Goal: Information Seeking & Learning: Learn about a topic

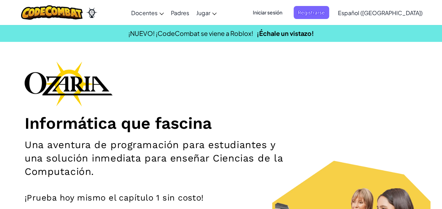
click at [278, 13] on span "Iniciar sesión" at bounding box center [268, 12] width 38 height 13
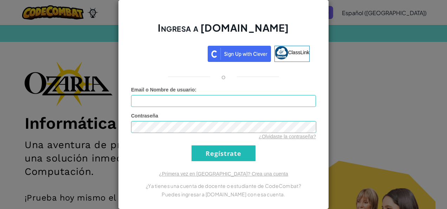
click at [240, 93] on div "Email o Nombre de usuario :" at bounding box center [223, 96] width 185 height 21
click at [241, 101] on input "Email o Nombre de usuario :" at bounding box center [223, 101] width 185 height 12
type input "[EMAIL_ADDRESS][DOMAIN_NAME]"
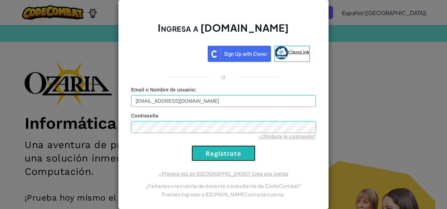
click at [212, 160] on input "Regístrate" at bounding box center [224, 153] width 64 height 16
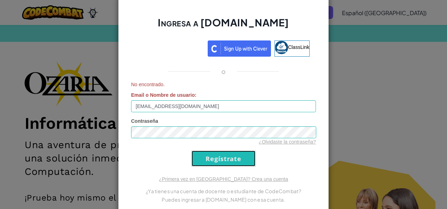
click at [219, 155] on input "Regístrate" at bounding box center [224, 159] width 64 height 16
drag, startPoint x: 114, startPoint y: 132, endPoint x: 164, endPoint y: 142, distance: 51.3
click at [164, 142] on div "¿Olvidaste la contraseña?" at bounding box center [223, 141] width 185 height 7
click at [127, 130] on div "Ingresa a [DOMAIN_NAME] ClassLink o No encontrado. Email o Nombre de usuario : …" at bounding box center [223, 104] width 211 height 220
click at [199, 155] on input "Regístrate" at bounding box center [224, 159] width 64 height 16
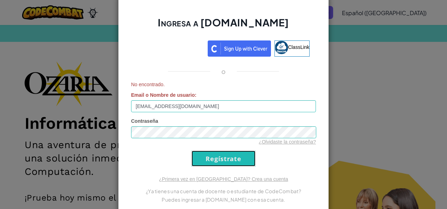
scroll to position [16, 0]
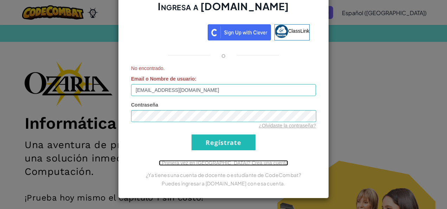
click at [243, 162] on link "¿Primera vez en [GEOGRAPHIC_DATA]? Crea una cuenta" at bounding box center [223, 163] width 129 height 6
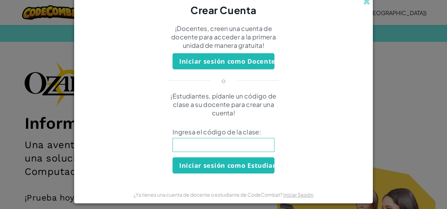
click at [237, 144] on input at bounding box center [224, 145] width 102 height 14
type input "KingTrueWord"
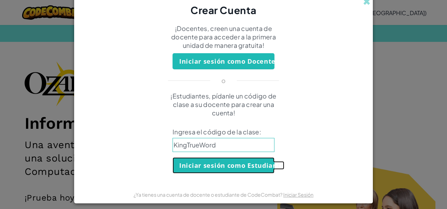
click at [221, 165] on button "Iniciar sesión como Estudiante" at bounding box center [224, 165] width 102 height 16
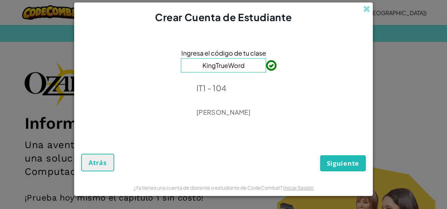
click at [345, 162] on span "Siguiente" at bounding box center [343, 163] width 32 height 8
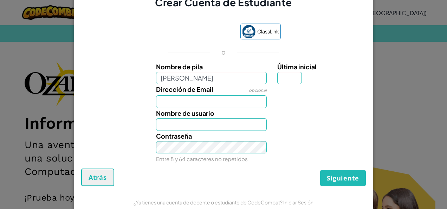
type input "[PERSON_NAME]"
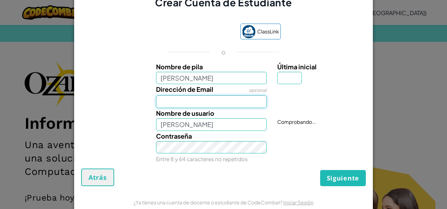
click at [211, 102] on input "Dirección de Email" at bounding box center [211, 101] width 111 height 13
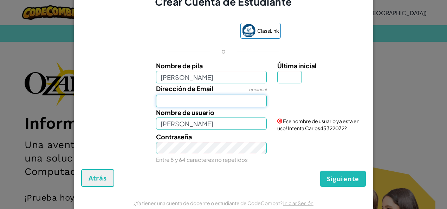
type input "[EMAIL_ADDRESS][DOMAIN_NAME]"
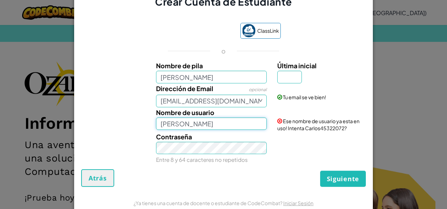
click at [208, 128] on input "[PERSON_NAME]" at bounding box center [211, 123] width 111 height 13
click at [284, 77] on input "Última inicial" at bounding box center [290, 77] width 25 height 13
click at [190, 120] on input "Carlosg34g" at bounding box center [211, 123] width 111 height 13
type input "Carlosg35g"
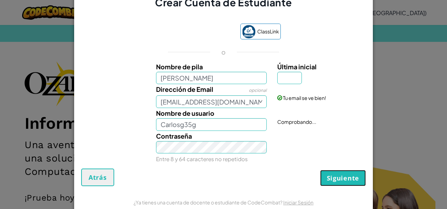
click at [341, 180] on span "Siguiente" at bounding box center [343, 178] width 32 height 8
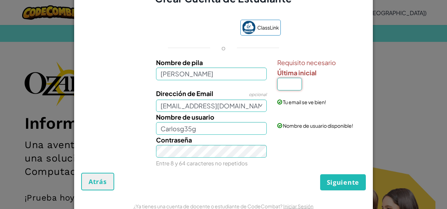
click at [281, 80] on input "Última inicial" at bounding box center [290, 84] width 25 height 13
type input "G"
type input "CarlosG"
click at [337, 178] on span "Siguiente" at bounding box center [343, 182] width 32 height 8
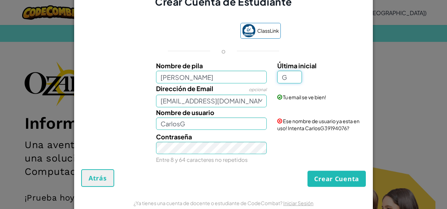
click at [285, 74] on input "G" at bounding box center [290, 77] width 25 height 13
type input "[PERSON_NAME]"
click at [186, 80] on input "[PERSON_NAME]" at bounding box center [211, 77] width 111 height 13
type input "Carlossanches"
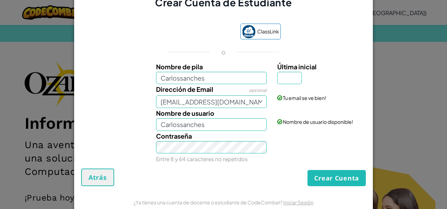
click at [292, 87] on div "Tu email se ve bien!" at bounding box center [320, 92] width 97 height 17
click at [291, 81] on input "Última inicial" at bounding box center [290, 78] width 25 height 13
type input "S"
type input "CarlossanchesS"
click at [336, 175] on button "Crear Cuenta" at bounding box center [337, 178] width 58 height 16
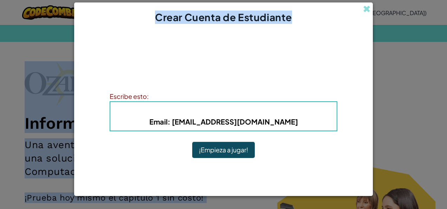
drag, startPoint x: 381, startPoint y: 7, endPoint x: 332, endPoint y: -13, distance: 53.4
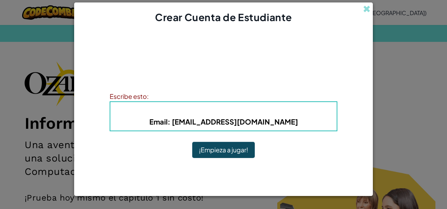
drag, startPoint x: 332, startPoint y: -13, endPoint x: 297, endPoint y: 84, distance: 103.0
click at [297, 84] on div "Escribe tu información para que no la olvides. Tu docente también puede ayudart…" at bounding box center [224, 77] width 228 height 22
click at [237, 153] on button "¡Empieza a jugar!" at bounding box center [223, 150] width 63 height 16
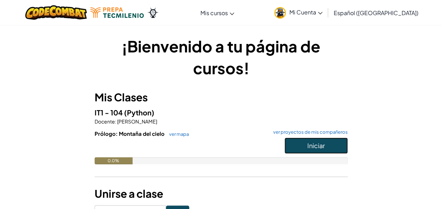
click at [315, 146] on span "Iniciar" at bounding box center [316, 145] width 18 height 8
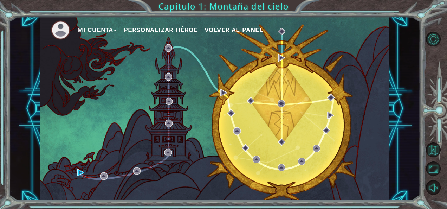
click at [180, 29] on button "Personalizar héroe" at bounding box center [161, 30] width 74 height 11
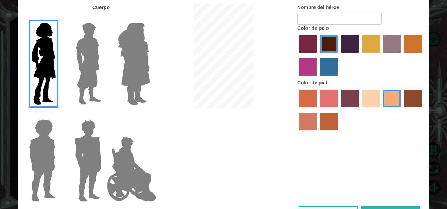
click at [91, 54] on img at bounding box center [88, 64] width 31 height 88
click at [104, 18] on input "Hero Lars" at bounding box center [104, 18] width 0 height 0
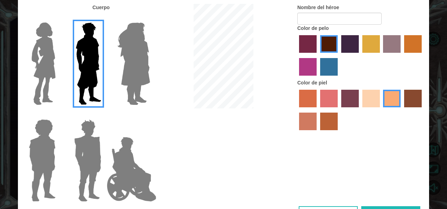
click at [41, 158] on img at bounding box center [42, 160] width 32 height 88
click at [58, 115] on input "Hero Steven" at bounding box center [58, 115] width 0 height 0
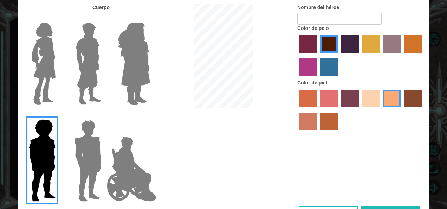
click at [95, 77] on img at bounding box center [88, 64] width 31 height 88
click at [104, 18] on input "Hero Lars" at bounding box center [104, 18] width 0 height 0
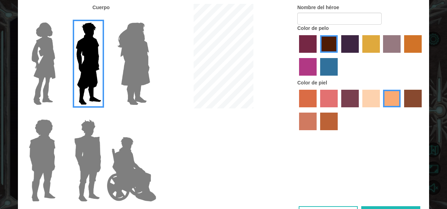
click at [324, 118] on label "smoke tree skin color" at bounding box center [329, 122] width 18 height 18
click at [318, 133] on input "smoke tree skin color" at bounding box center [318, 133] width 0 height 0
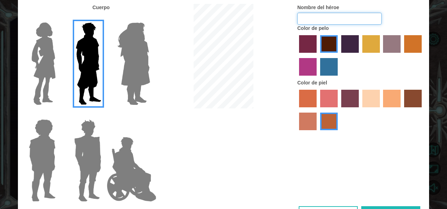
click at [337, 22] on input "Nombre del héroe" at bounding box center [340, 19] width 84 height 12
type input "carlos"
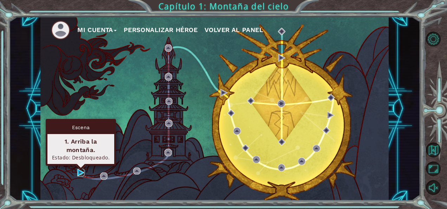
click at [77, 170] on img at bounding box center [80, 172] width 7 height 7
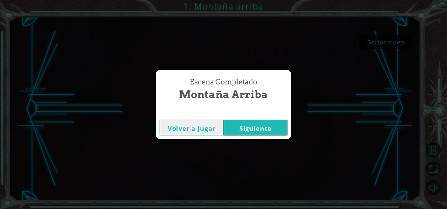
click at [250, 123] on button "Siguiente" at bounding box center [256, 128] width 64 height 16
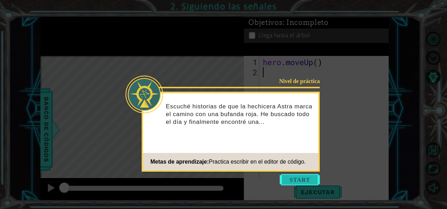
click at [290, 181] on button "Start" at bounding box center [300, 179] width 40 height 11
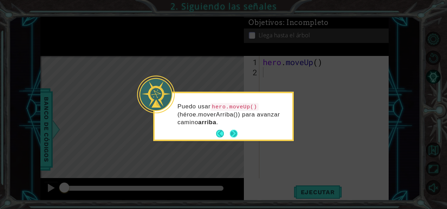
click at [232, 132] on button "Next" at bounding box center [234, 134] width 8 height 8
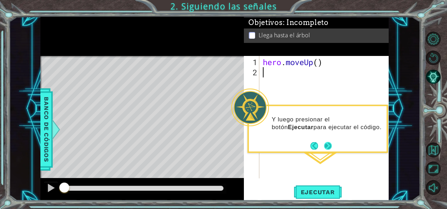
click at [324, 144] on button "Next" at bounding box center [328, 145] width 9 height 9
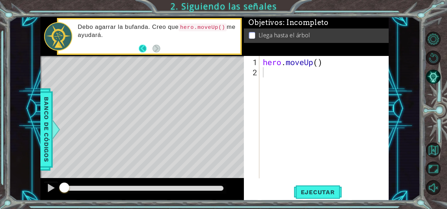
click at [146, 51] on button "Back" at bounding box center [146, 49] width 14 height 8
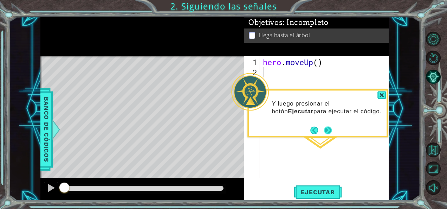
click at [326, 130] on button "Next" at bounding box center [328, 130] width 9 height 9
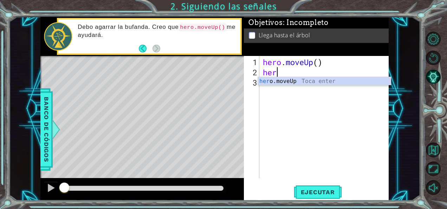
type textarea "hero"
click at [282, 83] on div "hero .moveUp Toca enter" at bounding box center [324, 89] width 133 height 25
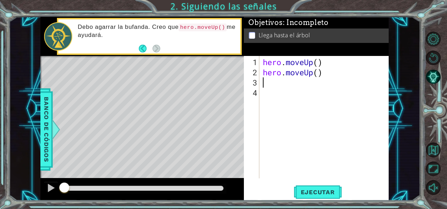
scroll to position [0, 0]
click at [338, 192] on span "Ejecutar" at bounding box center [318, 192] width 48 height 7
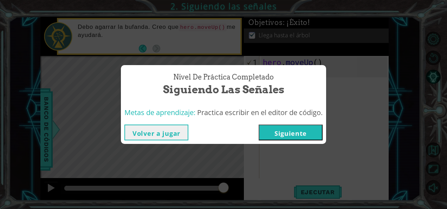
click at [293, 127] on button "Siguiente" at bounding box center [291, 133] width 64 height 16
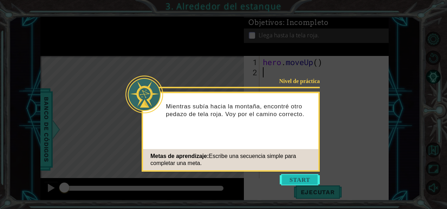
click at [309, 176] on button "Start" at bounding box center [300, 179] width 40 height 11
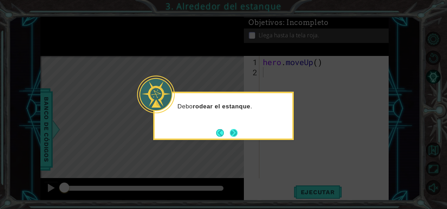
click at [237, 133] on button "Next" at bounding box center [233, 132] width 9 height 9
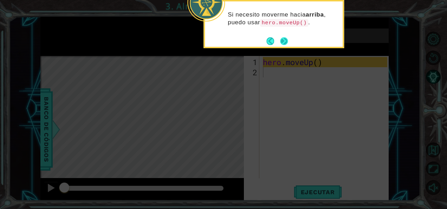
click at [285, 37] on button "Next" at bounding box center [284, 41] width 8 height 8
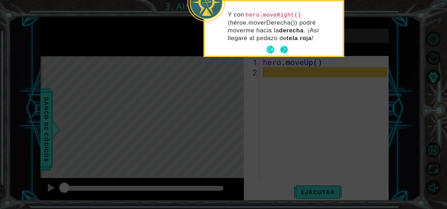
click at [287, 50] on button "Next" at bounding box center [284, 49] width 9 height 9
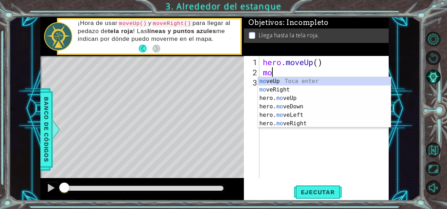
type textarea "mov"
click at [282, 79] on div "mov eUp Toca enter mov eRight Toca enter hero. mov eUp Toca enter hero. mov eRi…" at bounding box center [324, 111] width 133 height 68
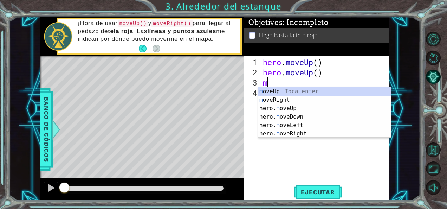
type textarea "mo"
click at [289, 101] on div "mo veUp Toca enter mo veRight Toca enter hero. mo veUp Toca enter hero. mo veDo…" at bounding box center [324, 121] width 133 height 68
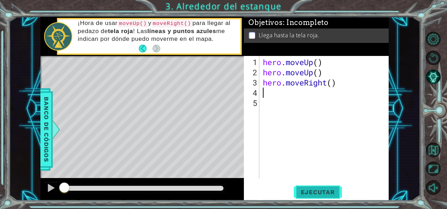
click at [320, 189] on span "Ejecutar" at bounding box center [318, 192] width 48 height 7
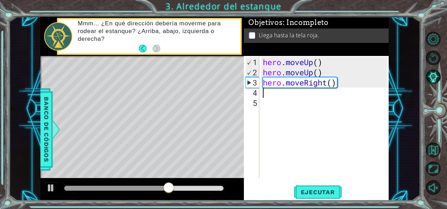
click at [280, 94] on div "hero . moveUp ( ) hero . moveUp ( ) hero . moveRight ( )" at bounding box center [326, 128] width 129 height 143
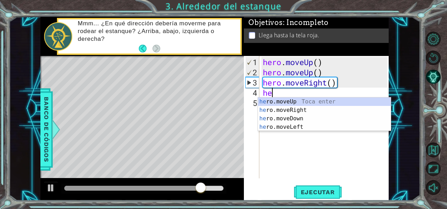
type textarea "her"
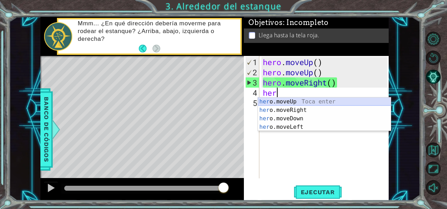
click at [300, 101] on div "her o.moveUp Toca enter her o.moveRight Toca enter her o.moveDown Toca enter he…" at bounding box center [324, 122] width 133 height 51
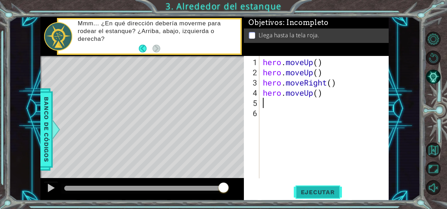
click at [319, 193] on span "Ejecutar" at bounding box center [318, 192] width 48 height 7
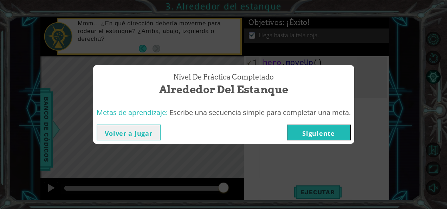
click at [320, 140] on button "Siguiente" at bounding box center [319, 133] width 64 height 16
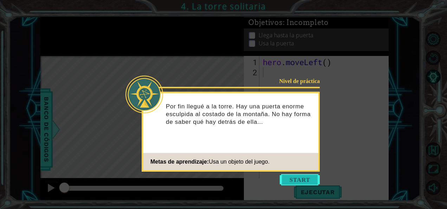
click at [291, 175] on button "Start" at bounding box center [300, 179] width 40 height 11
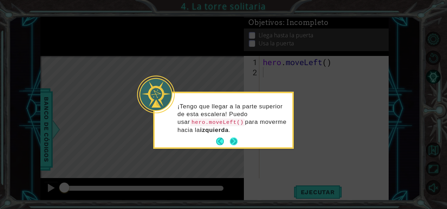
click at [233, 142] on button "Next" at bounding box center [234, 142] width 8 height 8
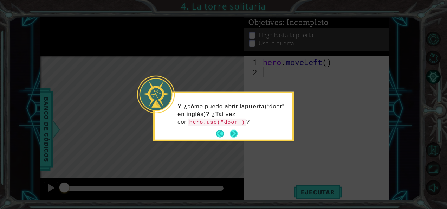
click at [234, 134] on button "Next" at bounding box center [234, 134] width 8 height 8
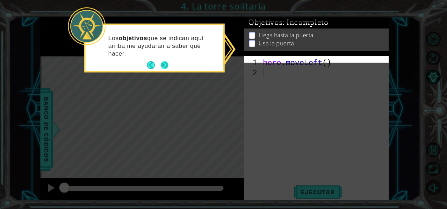
click at [169, 63] on button "Next" at bounding box center [165, 65] width 8 height 8
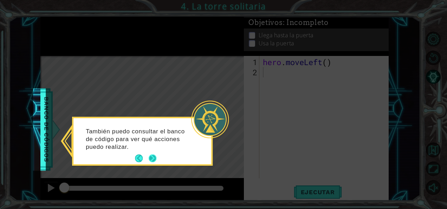
click at [149, 157] on button "Next" at bounding box center [152, 158] width 9 height 9
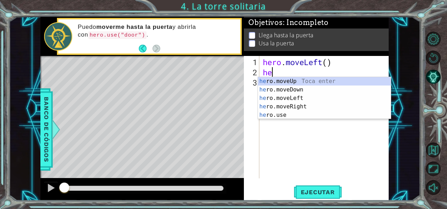
type textarea "her"
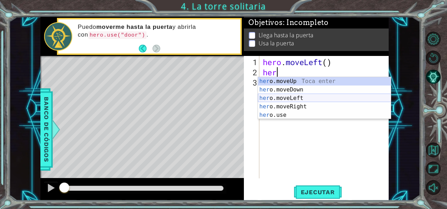
click at [294, 98] on div "her o.moveUp Toca enter her o.moveDown Toca enter her o.moveLeft Toca enter her…" at bounding box center [324, 106] width 133 height 59
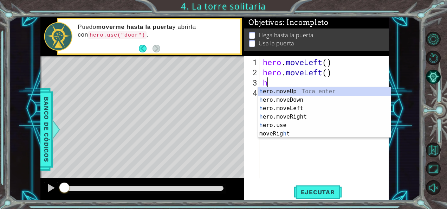
type textarea "her"
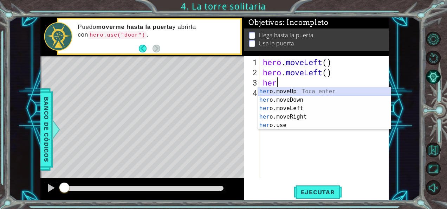
click at [296, 89] on div "her o.moveUp Toca enter her o.moveDown Toca enter her o.moveLeft Toca enter her…" at bounding box center [324, 116] width 133 height 59
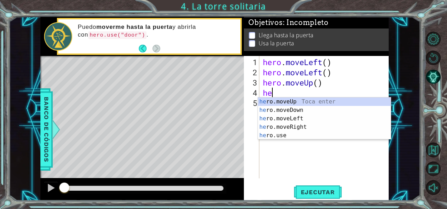
type textarea "her"
click at [299, 102] on div "her o.moveUp Toca enter her o.moveDown Toca enter her o.moveLeft Toca enter her…" at bounding box center [324, 126] width 133 height 59
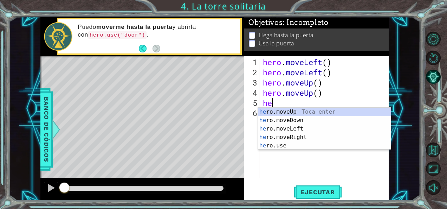
type textarea "hero"
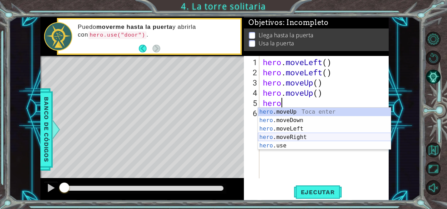
click at [313, 134] on div "hero .moveUp Toca enter hero .moveDown Toca enter hero .moveLeft Toca enter her…" at bounding box center [324, 137] width 133 height 59
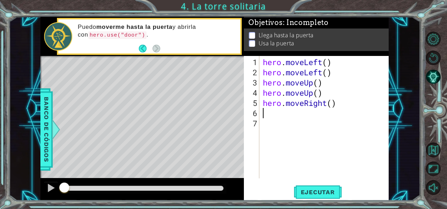
scroll to position [0, 0]
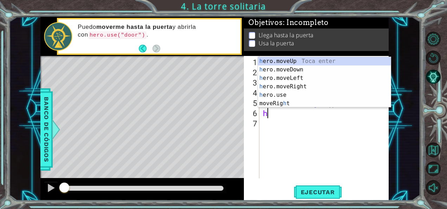
type textarea "her"
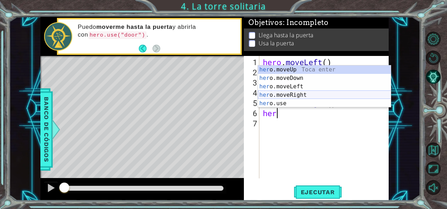
click at [304, 92] on div "her o.moveUp Toca enter her o.moveDown Toca enter her o.moveLeft Toca enter her…" at bounding box center [324, 94] width 133 height 59
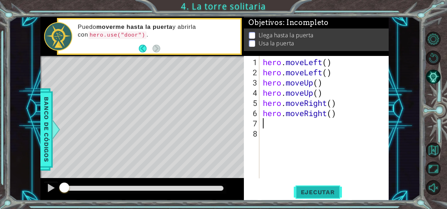
click at [321, 190] on span "Ejecutar" at bounding box center [318, 192] width 48 height 7
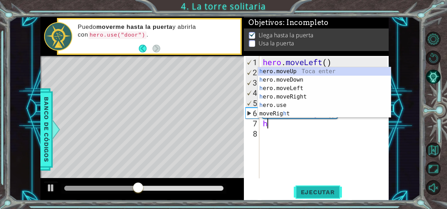
type textarea "her"
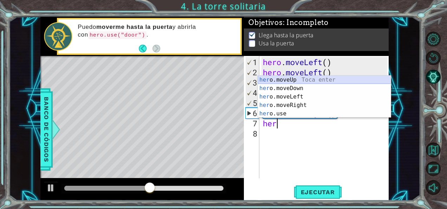
click at [291, 79] on div "her o.moveUp Toca enter her o.moveDown Toca enter her o.moveLeft Toca enter her…" at bounding box center [324, 105] width 133 height 59
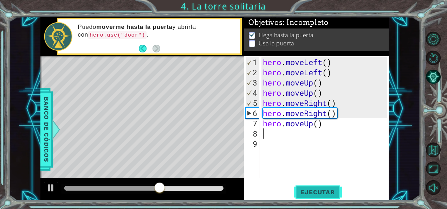
click at [332, 196] on button "Ejecutar" at bounding box center [318, 192] width 48 height 14
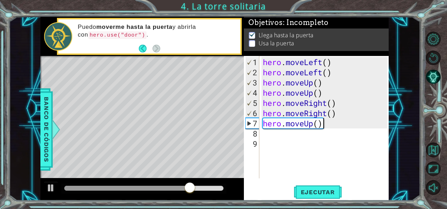
click at [330, 125] on div "hero . moveLeft ( ) hero . moveLeft ( ) hero . moveUp ( ) hero . moveUp ( ) her…" at bounding box center [326, 128] width 129 height 143
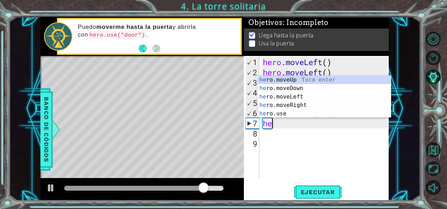
type textarea "h"
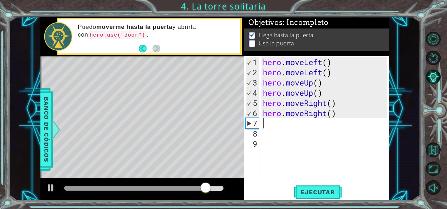
type textarea "hero.moveRight()"
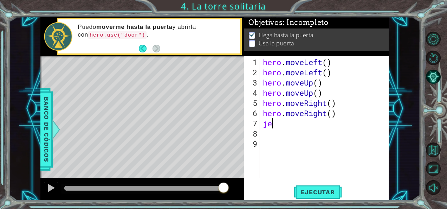
type textarea "j"
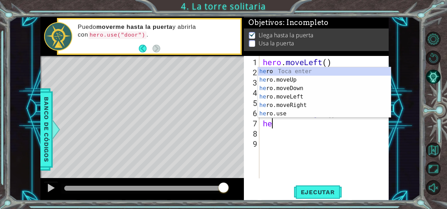
scroll to position [0, 0]
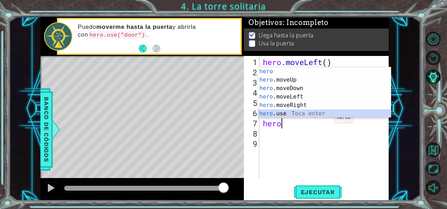
click at [307, 110] on div "hero Toca enter hero .moveUp Toca enter hero .moveDown Toca enter hero .moveLef…" at bounding box center [324, 101] width 133 height 68
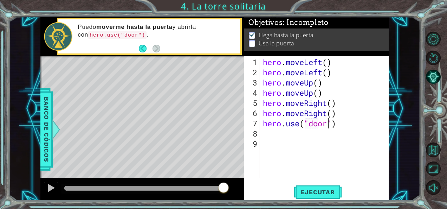
scroll to position [0, 3]
type textarea "hero.use("door")"
click at [327, 186] on button "Ejecutar" at bounding box center [318, 192] width 48 height 14
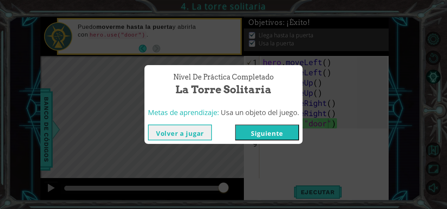
click at [251, 129] on button "Siguiente" at bounding box center [267, 133] width 64 height 16
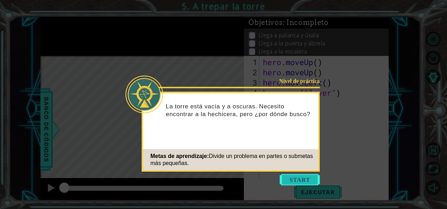
click at [309, 176] on button "Start" at bounding box center [300, 179] width 40 height 11
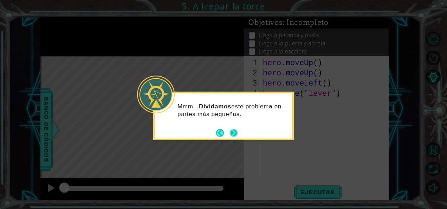
click at [237, 133] on button "Next" at bounding box center [233, 132] width 9 height 9
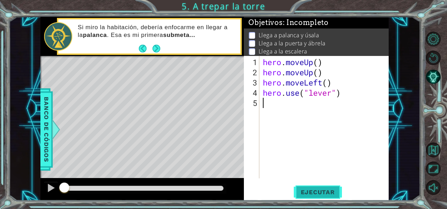
click at [308, 192] on span "Ejecutar" at bounding box center [318, 192] width 48 height 7
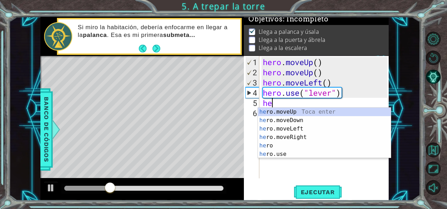
type textarea "hero"
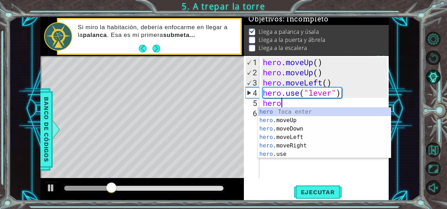
scroll to position [0, 0]
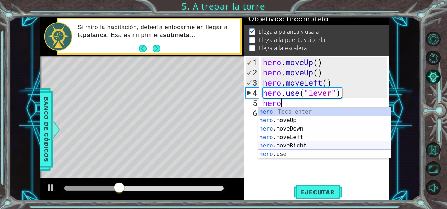
click at [301, 146] on div "hero Toca enter hero .moveUp Toca enter hero .moveDown Toca enter hero .moveLef…" at bounding box center [324, 142] width 133 height 68
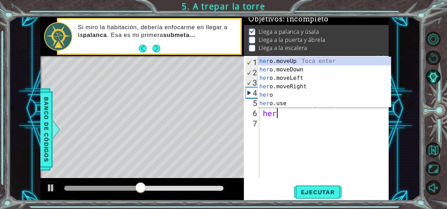
scroll to position [0, 0]
type textarea "hero"
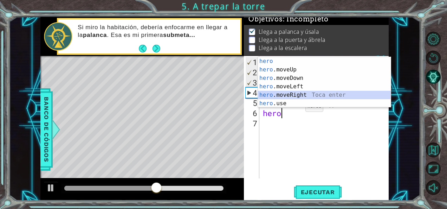
click at [301, 91] on div "hero Toca enter hero .moveUp Toca enter hero .moveDown Toca enter hero .moveLef…" at bounding box center [324, 91] width 133 height 68
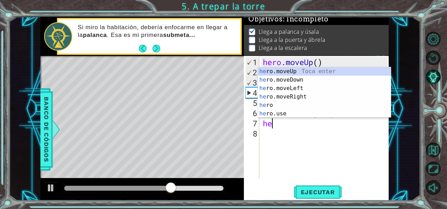
scroll to position [0, 0]
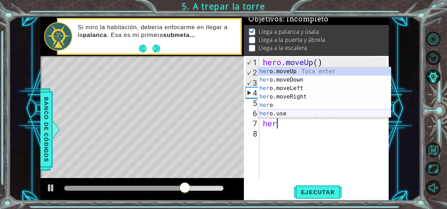
click at [285, 110] on div "her o.moveUp Toca enter her o.moveDown Toca enter her o.moveLeft Toca enter her…" at bounding box center [324, 101] width 133 height 68
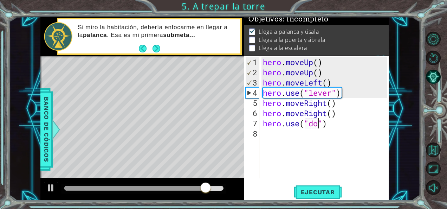
scroll to position [0, 3]
click at [313, 196] on button "Ejecutar" at bounding box center [318, 192] width 48 height 14
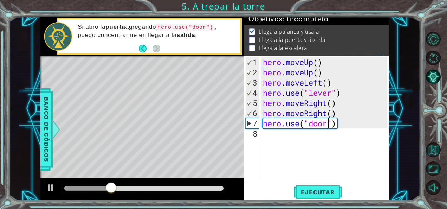
click at [340, 112] on div "hero . moveUp ( ) hero . moveUp ( ) hero . moveLeft ( ) hero . use ( "lever" ) …" at bounding box center [326, 128] width 129 height 143
type textarea "hero.moveRight()"
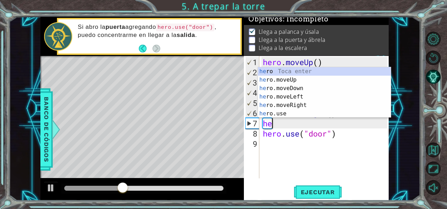
type textarea "her"
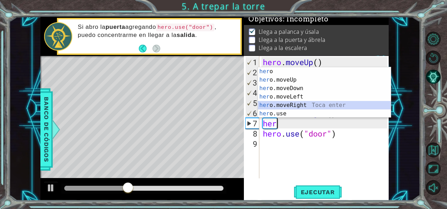
click at [299, 101] on div "her o Toca enter her o.moveUp Toca enter her o.moveDown Toca enter her o.moveLe…" at bounding box center [324, 101] width 133 height 68
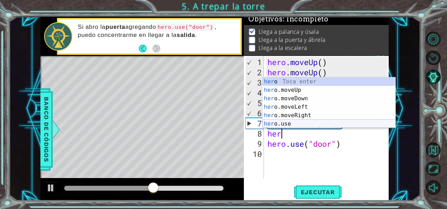
click at [289, 124] on div "her o Toca enter her o.moveUp Toca enter her o.moveDown Toca enter her o.moveLe…" at bounding box center [329, 111] width 133 height 68
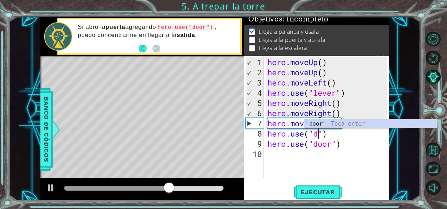
scroll to position [0, 3]
type textarea "hero.use("door")"
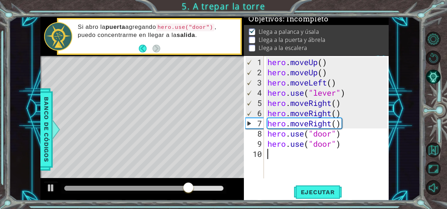
click at [351, 151] on div "hero . moveUp ( ) hero . moveUp ( ) hero . moveLeft ( ) hero . use ( "lever" ) …" at bounding box center [328, 128] width 125 height 143
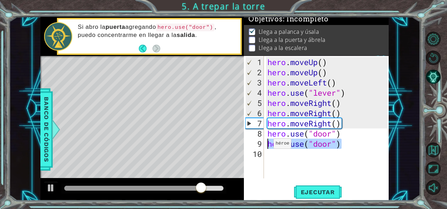
drag, startPoint x: 344, startPoint y: 146, endPoint x: 268, endPoint y: 146, distance: 76.0
click at [268, 146] on div "hero . moveUp ( ) hero . moveUp ( ) hero . moveLeft ( ) hero . use ( "lever" ) …" at bounding box center [328, 128] width 125 height 143
type textarea "hero.use("door")"
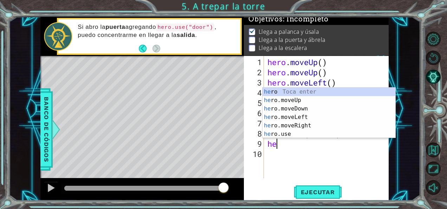
type textarea "hero"
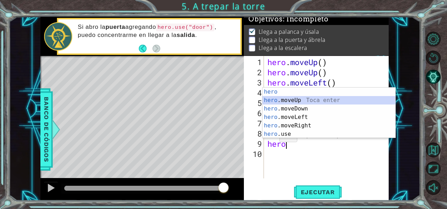
click at [276, 98] on div "hero Toca enter hero .moveUp Toca enter hero .moveDown Toca enter hero .moveLef…" at bounding box center [329, 122] width 133 height 68
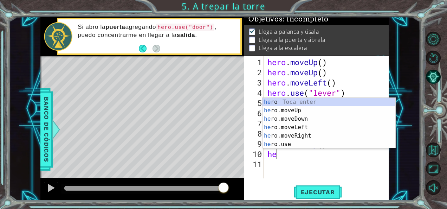
type textarea "hero"
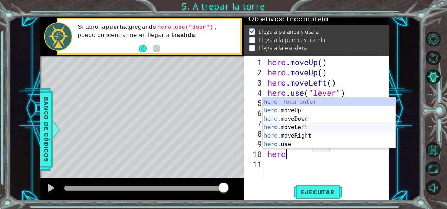
click at [307, 125] on div "hero Toca enter hero .moveUp Toca enter hero .moveDown Toca enter hero .moveLef…" at bounding box center [329, 132] width 133 height 68
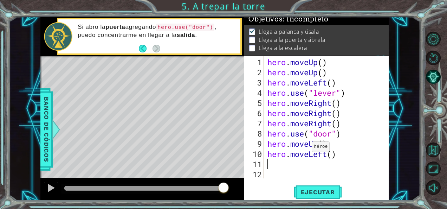
scroll to position [0, 0]
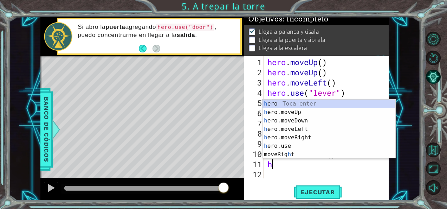
type textarea "her"
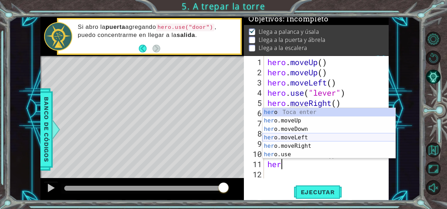
click at [282, 135] on div "her o Toca enter her o.moveUp Toca enter her o.moveDown Toca enter her o.moveLe…" at bounding box center [329, 142] width 133 height 68
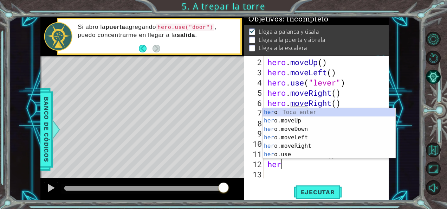
type textarea "hero"
click at [286, 137] on div "hero Toca enter hero .moveUp Toca enter hero .moveDown Toca enter hero .moveLef…" at bounding box center [329, 142] width 133 height 68
type textarea "hero"
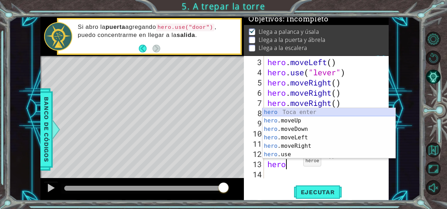
click at [293, 117] on div "hero Toca enter hero .moveUp Toca enter hero .moveDown Toca enter hero .moveLef…" at bounding box center [329, 142] width 133 height 68
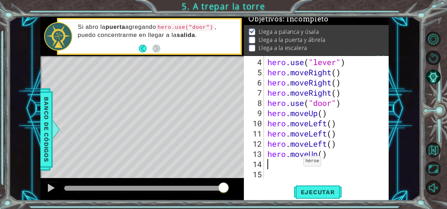
scroll to position [31, 0]
click at [316, 197] on button "Ejecutar" at bounding box center [318, 192] width 48 height 14
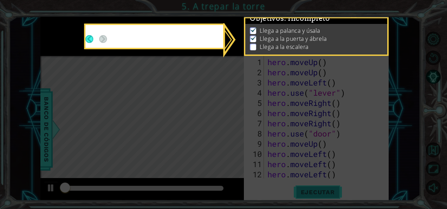
scroll to position [0, 0]
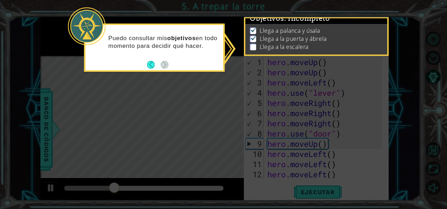
click at [218, 60] on div "Puedo consultar mis objetivos en todo momento para decidir qué hacer." at bounding box center [154, 45] width 138 height 36
click at [246, 77] on icon at bounding box center [223, 104] width 447 height 209
click at [250, 46] on p at bounding box center [253, 47] width 6 height 7
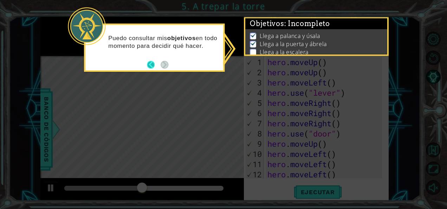
click at [150, 68] on button "Back" at bounding box center [154, 65] width 14 height 8
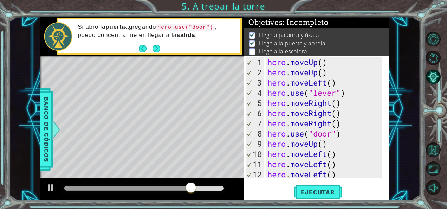
click at [346, 133] on div "hero . moveUp ( ) hero . moveUp ( ) hero . moveLeft ( ) hero . use ( "lever" ) …" at bounding box center [326, 128] width 120 height 143
type textarea "hero.use("door")"
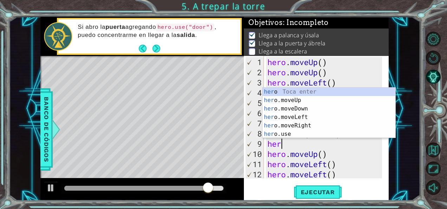
type textarea "hero"
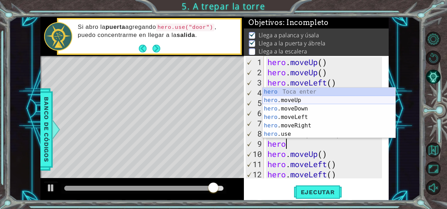
click at [282, 100] on div "hero Toca enter hero .moveUp Toca enter hero .moveDown Toca enter hero .moveLef…" at bounding box center [329, 122] width 133 height 68
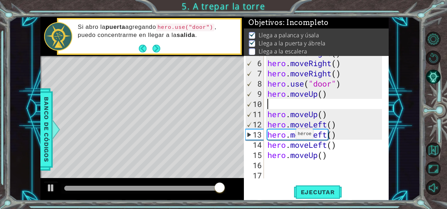
scroll to position [51, 0]
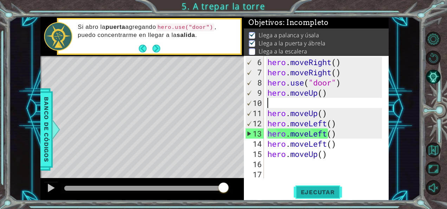
click at [327, 194] on span "Ejecutar" at bounding box center [318, 192] width 48 height 7
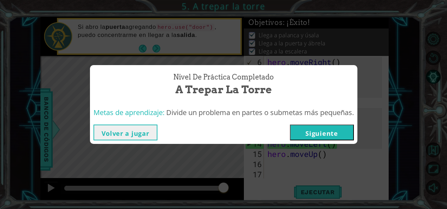
click at [319, 137] on button "Siguiente" at bounding box center [322, 133] width 64 height 16
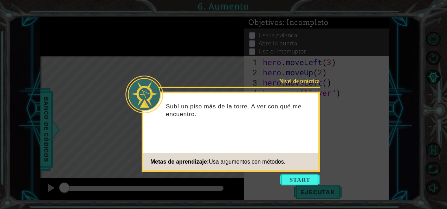
click at [308, 172] on icon at bounding box center [223, 104] width 447 height 209
click at [309, 176] on button "Start" at bounding box center [300, 179] width 40 height 11
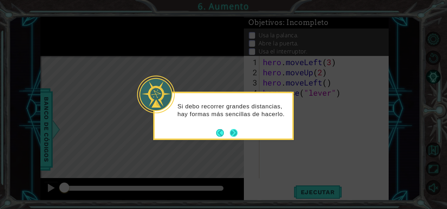
click at [238, 131] on button "Next" at bounding box center [234, 133] width 8 height 8
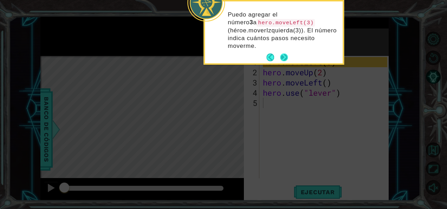
click at [285, 48] on p "Puedo agregar el número 3 a hero.moveLeft(3) (héroe.moverIzquierda(3)). El núme…" at bounding box center [283, 30] width 110 height 39
drag, startPoint x: 285, startPoint y: 48, endPoint x: 284, endPoint y: 56, distance: 7.8
click at [284, 56] on div "Puedo agregar el número 3 a hero.moveLeft(3) (héroe.moverIzquierda(3)). El núme…" at bounding box center [274, 32] width 138 height 62
click at [284, 56] on button "Next" at bounding box center [284, 57] width 8 height 8
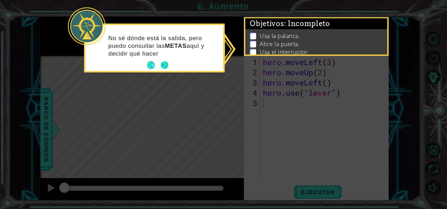
click at [167, 62] on button "Next" at bounding box center [165, 65] width 8 height 8
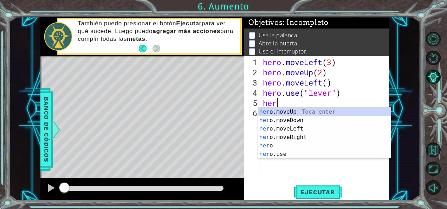
scroll to position [0, 0]
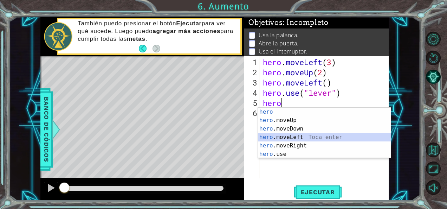
click at [282, 136] on div "hero Toca enter hero .moveUp Toca enter hero .moveDown Toca enter hero .moveLef…" at bounding box center [324, 142] width 133 height 68
type textarea "hero.moveLeft(1)"
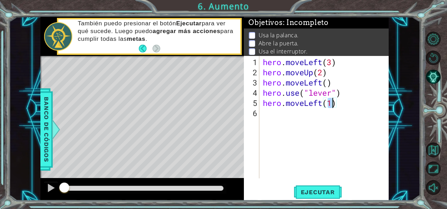
click at [346, 104] on div "hero . moveLeft ( 3 ) hero . moveUp ( 2 ) hero . moveLeft ( ) hero . use ( "lev…" at bounding box center [326, 128] width 129 height 143
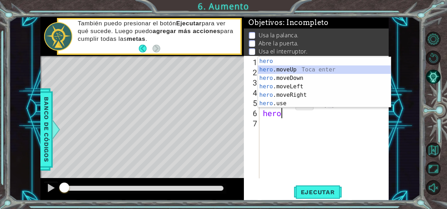
click at [289, 70] on div "hero Toca enter hero .moveUp Toca enter hero .moveDown Toca enter hero .moveLef…" at bounding box center [324, 91] width 133 height 68
type textarea "hero.moveUp(1)"
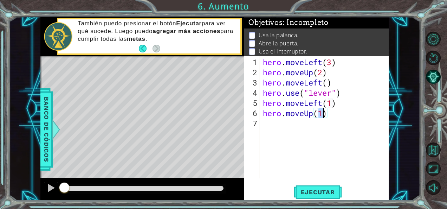
click at [339, 112] on div "hero . moveLeft ( 3 ) hero . moveUp ( 2 ) hero . moveLeft ( ) hero . use ( "lev…" at bounding box center [326, 128] width 129 height 143
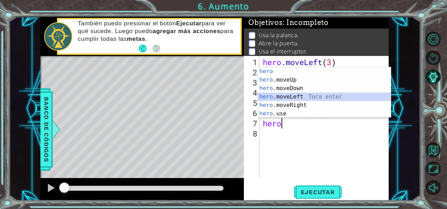
click at [310, 95] on div "hero Toca enter hero .moveUp Toca enter hero .moveDown Toca enter hero .moveLef…" at bounding box center [324, 101] width 133 height 68
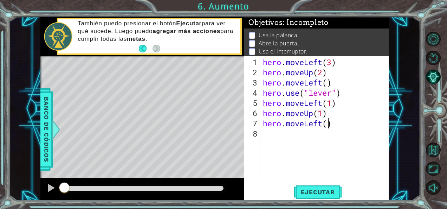
type textarea "hero.moveLeft(2)"
click at [285, 134] on div "hero . moveLeft ( 3 ) hero . moveUp ( 2 ) hero . moveLeft ( ) hero . use ( "lev…" at bounding box center [326, 128] width 129 height 143
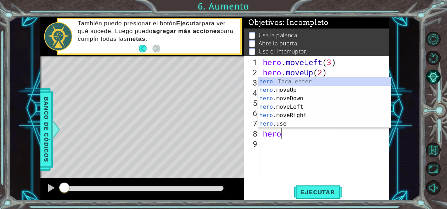
scroll to position [0, 0]
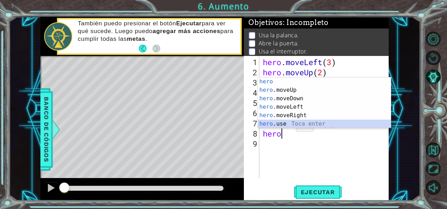
click at [285, 123] on div "hero Toca enter hero .moveUp Toca enter hero .moveDown Toca enter hero .moveLef…" at bounding box center [324, 111] width 133 height 68
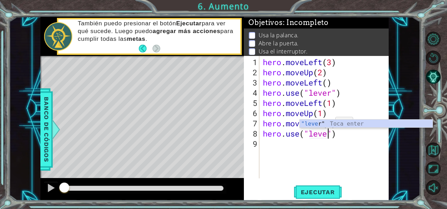
type textarea "hero.use("lever")"
click at [342, 130] on div "hero . moveLeft ( 3 ) hero . moveUp ( 2 ) hero . moveLeft ( ) hero . use ( "lev…" at bounding box center [326, 128] width 129 height 143
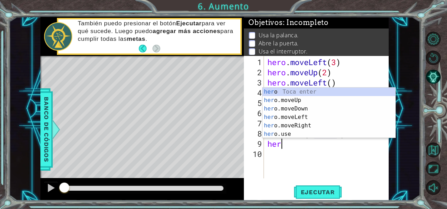
scroll to position [0, 0]
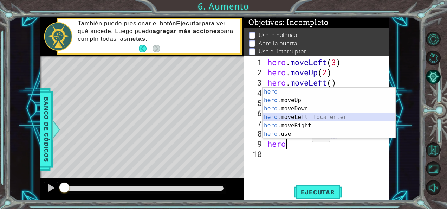
drag, startPoint x: 298, startPoint y: 113, endPoint x: 315, endPoint y: 113, distance: 16.9
click at [315, 113] on div "hero Toca enter hero .moveUp Toca enter hero .moveDown Toca enter hero .moveLef…" at bounding box center [329, 122] width 133 height 68
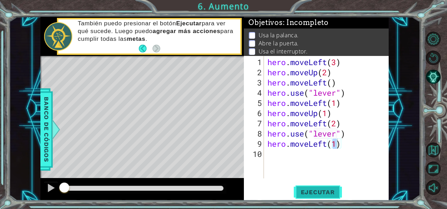
click at [341, 189] on span "Ejecutar" at bounding box center [318, 192] width 48 height 7
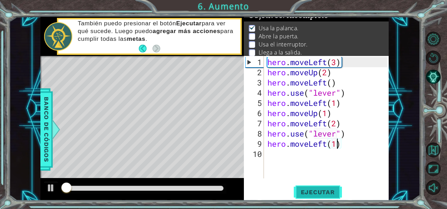
scroll to position [10, 0]
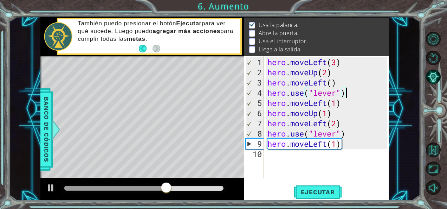
click at [357, 96] on div "hero . moveLeft ( 3 ) hero . moveUp ( 2 ) hero . moveLeft ( ) hero . use ( "lev…" at bounding box center [328, 128] width 125 height 143
type textarea "hero.use("lever")"
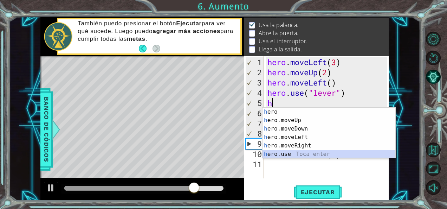
click at [281, 150] on div "h ero Toca enter h ero.moveUp Toca enter h ero.moveDown Toca enter h ero.moveLe…" at bounding box center [329, 142] width 133 height 68
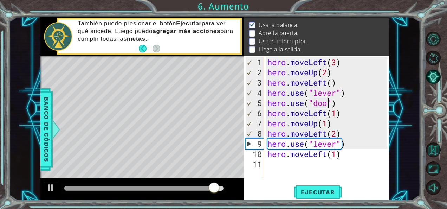
scroll to position [0, 3]
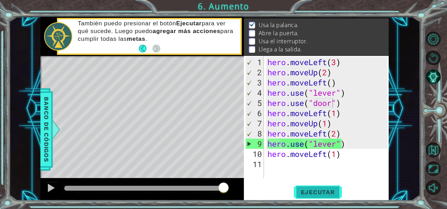
click at [321, 190] on span "Ejecutar" at bounding box center [318, 192] width 48 height 7
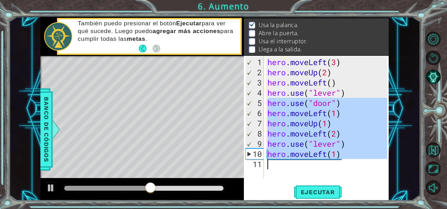
drag, startPoint x: 266, startPoint y: 101, endPoint x: 346, endPoint y: 161, distance: 100.0
click at [346, 161] on div "hero . moveLeft ( 3 ) hero . moveUp ( 2 ) hero . moveLeft ( ) hero . use ( "lev…" at bounding box center [328, 128] width 125 height 143
type textarea "hero.moveLeft(1)"
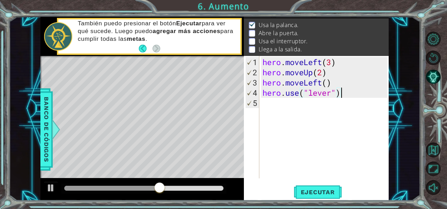
click at [356, 94] on div "hero . moveLeft ( 3 ) hero . moveUp ( 2 ) hero . moveLeft ( ) hero . use ( "lev…" at bounding box center [326, 128] width 130 height 143
type textarea "hero.use("lever")"
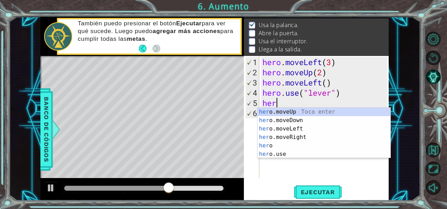
scroll to position [0, 0]
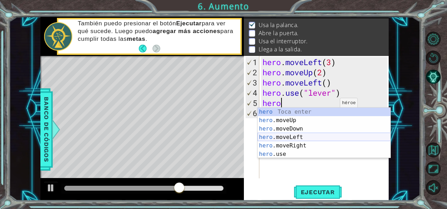
click at [307, 137] on div "hero Toca enter hero .moveUp Toca enter hero .moveDown Toca enter hero .moveLef…" at bounding box center [324, 142] width 133 height 68
type textarea "hero.moveLeft(1)"
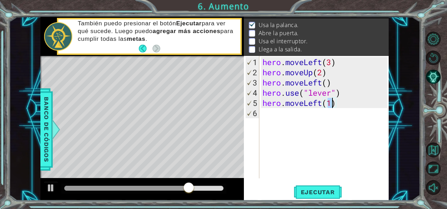
click at [263, 116] on div "hero . moveLeft ( 3 ) hero . moveUp ( 2 ) hero . moveLeft ( ) hero . use ( "lev…" at bounding box center [326, 128] width 130 height 143
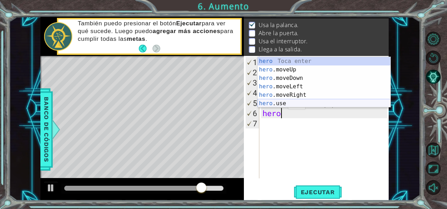
click at [284, 103] on div "hero Toca enter hero .moveUp Toca enter hero .moveDown Toca enter hero .moveLef…" at bounding box center [324, 91] width 133 height 68
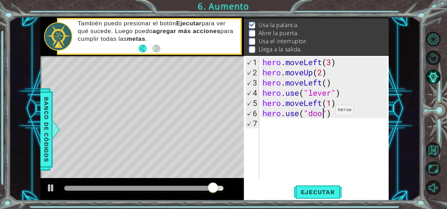
scroll to position [0, 3]
type textarea "hero.use("door")"
click at [338, 113] on div "hero . moveLeft ( 3 ) hero . moveUp ( 2 ) hero . moveLeft ( ) hero . use ( "lev…" at bounding box center [326, 128] width 130 height 143
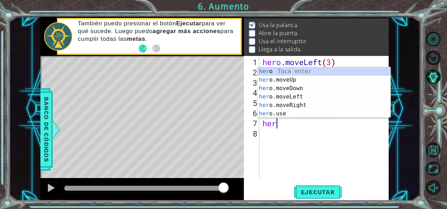
scroll to position [0, 0]
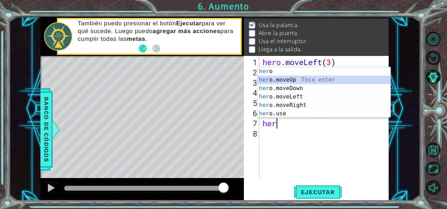
click at [313, 82] on div "her o Toca enter her o.moveUp Toca enter her o.moveDown Toca enter her o.moveLe…" at bounding box center [324, 101] width 133 height 68
type textarea "hero.moveUp(1)"
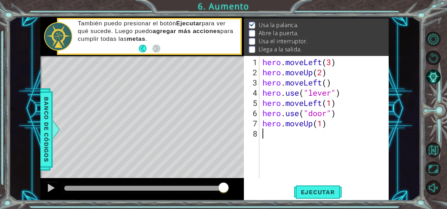
click at [272, 139] on div "hero . moveLeft ( 3 ) hero . moveUp ( 2 ) hero . moveLeft ( ) hero . use ( "lev…" at bounding box center [326, 128] width 130 height 143
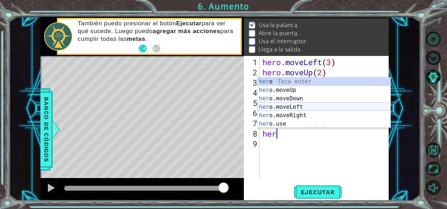
click at [297, 106] on div "her o Toca enter her o.moveUp Toca enter her o.moveDown Toca enter her o.moveLe…" at bounding box center [324, 111] width 133 height 68
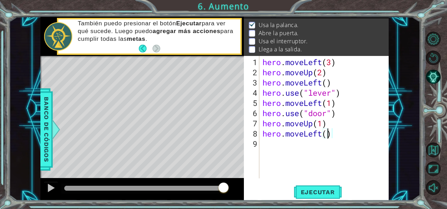
scroll to position [0, 3]
type textarea "hero.moveLeft(2)"
click at [268, 146] on div "hero . moveLeft ( 3 ) hero . moveUp ( 2 ) hero . moveLeft ( ) hero . use ( "lev…" at bounding box center [326, 128] width 130 height 143
click at [314, 197] on button "Ejecutar" at bounding box center [318, 192] width 48 height 14
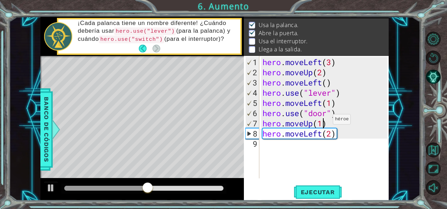
click at [322, 122] on div "hero . moveLeft ( 3 ) hero . moveUp ( 2 ) hero . moveLeft ( ) hero . use ( "lev…" at bounding box center [326, 128] width 130 height 143
type textarea "hero.moveUp(2)"
click at [274, 146] on div "hero . moveLeft ( 3 ) hero . moveUp ( 2 ) hero . moveLeft ( ) hero . use ( "lev…" at bounding box center [326, 128] width 130 height 143
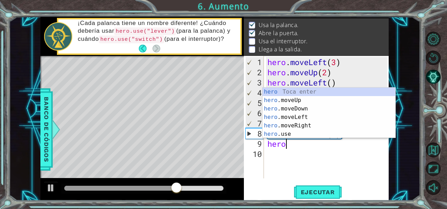
scroll to position [0, 0]
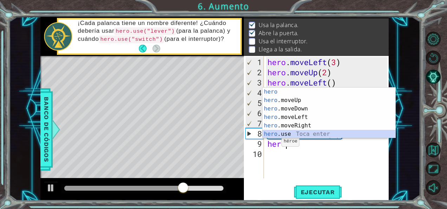
click at [289, 131] on div "hero Toca enter hero .moveUp Toca enter hero .moveDown Toca enter hero .moveLef…" at bounding box center [329, 122] width 133 height 68
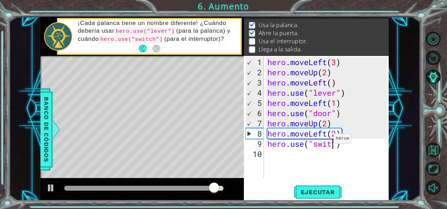
scroll to position [0, 3]
type textarea "hero.use("switch")"
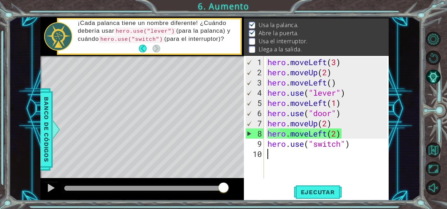
click at [356, 148] on div "hero . moveLeft ( 3 ) hero . moveUp ( 2 ) hero . moveLeft ( ) hero . use ( "lev…" at bounding box center [328, 128] width 125 height 143
click at [357, 141] on div "hero . moveLeft ( 3 ) hero . moveUp ( 2 ) hero . moveLeft ( ) hero . use ( "lev…" at bounding box center [328, 128] width 125 height 143
type textarea "hero.use("switch")"
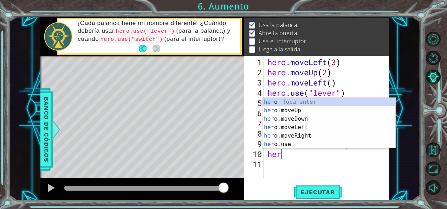
scroll to position [0, 0]
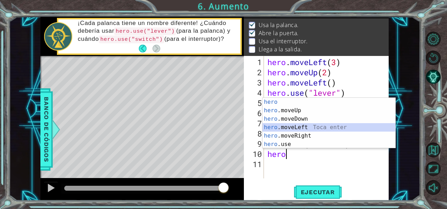
click at [292, 126] on div "hero Toca enter hero .moveUp Toca enter hero .moveDown Toca enter hero .moveLef…" at bounding box center [329, 132] width 133 height 68
type textarea "hero.moveLeft(1)"
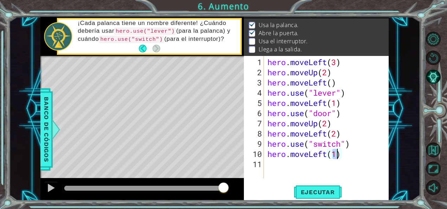
click at [274, 166] on div "hero . moveLeft ( 3 ) hero . moveUp ( 2 ) hero . moveLeft ( ) hero . use ( "lev…" at bounding box center [328, 128] width 125 height 143
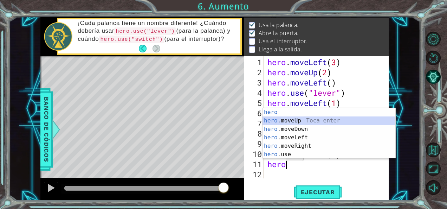
click at [305, 119] on div "hero Toca enter hero .moveUp Toca enter hero .moveDown Toca enter hero .moveLef…" at bounding box center [329, 142] width 133 height 68
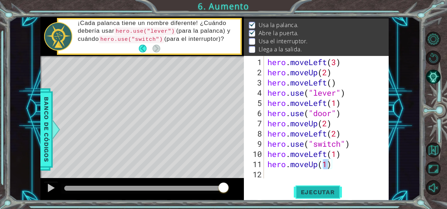
click at [329, 193] on span "Ejecutar" at bounding box center [318, 192] width 48 height 7
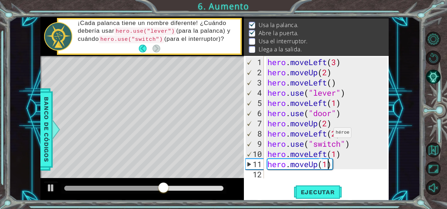
click at [328, 135] on div "hero . moveLeft ( 3 ) hero . moveUp ( 2 ) hero . moveLeft ( ) hero . use ( "lev…" at bounding box center [328, 128] width 125 height 143
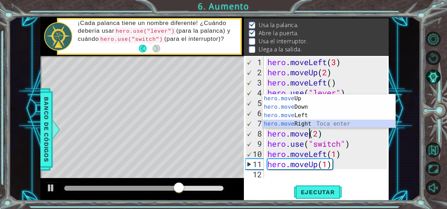
click at [308, 122] on div "hero.move Up Toca enter hero.move Down Toca enter hero.move Left Toca enter her…" at bounding box center [329, 119] width 133 height 51
type textarea "hero.moveRight(1)(2)"
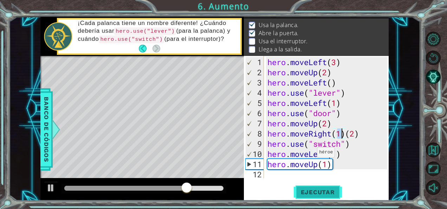
click at [325, 187] on button "Ejecutar" at bounding box center [318, 192] width 48 height 14
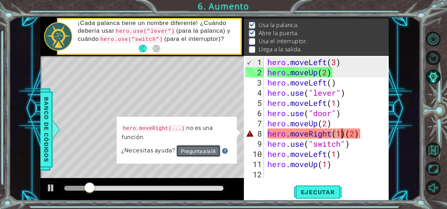
click at [198, 153] on button "Pregunta a la IA" at bounding box center [199, 151] width 44 height 12
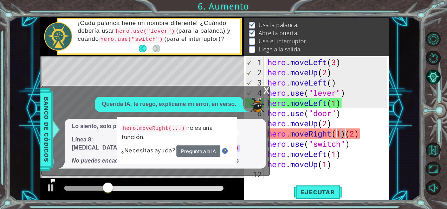
click at [256, 176] on div "12" at bounding box center [255, 174] width 19 height 10
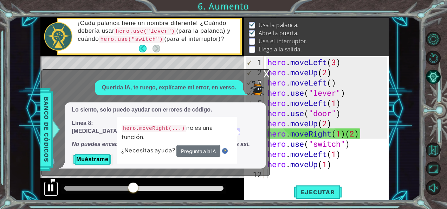
click at [52, 186] on div at bounding box center [50, 187] width 9 height 9
click at [158, 65] on div "Level Map" at bounding box center [202, 159] width 325 height 207
click at [266, 77] on div "x" at bounding box center [266, 73] width 6 height 7
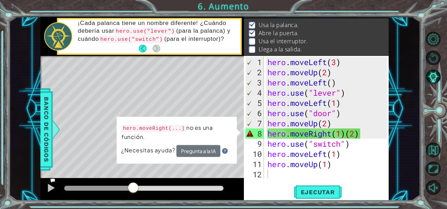
click at [367, 139] on div "hero . moveLeft ( 3 ) hero . moveUp ( 2 ) hero . moveLeft ( ) hero . use ( "lev…" at bounding box center [328, 128] width 125 height 143
click at [360, 132] on div "hero . moveLeft ( 3 ) hero . moveUp ( 2 ) hero . moveLeft ( ) hero . use ( "lev…" at bounding box center [328, 128] width 125 height 143
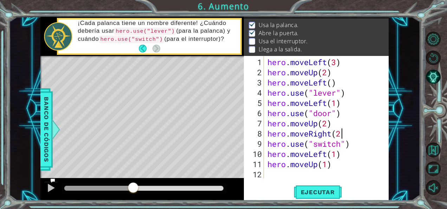
scroll to position [0, 3]
click at [325, 191] on span "Ejecutar" at bounding box center [318, 192] width 48 height 7
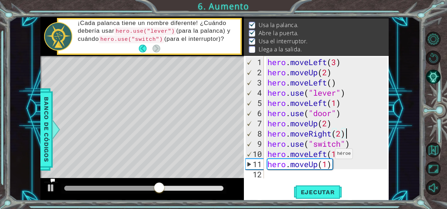
click at [329, 155] on div "hero . moveLeft ( 3 ) hero . moveUp ( 2 ) hero . moveLeft ( ) hero . use ( "lev…" at bounding box center [328, 128] width 125 height 143
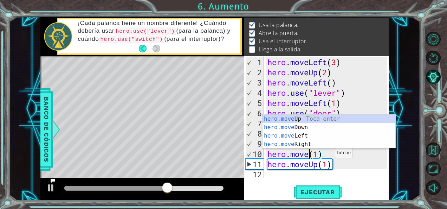
scroll to position [0, 2]
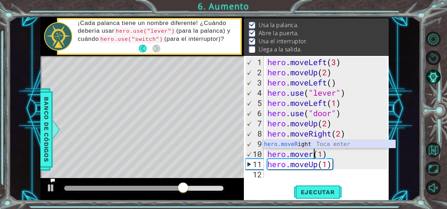
click at [325, 144] on div "hero.moveR ight Toca enter" at bounding box center [329, 152] width 133 height 25
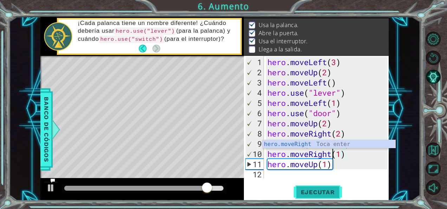
type textarea "hero.moveRight(1)"
click at [319, 190] on span "Ejecutar" at bounding box center [318, 192] width 48 height 7
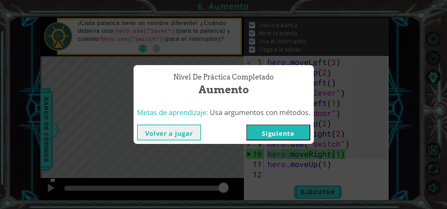
click at [267, 130] on button "Siguiente" at bounding box center [279, 133] width 64 height 16
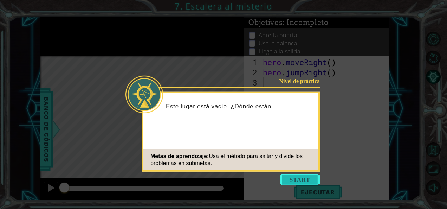
click at [296, 180] on button "Start" at bounding box center [300, 179] width 40 height 11
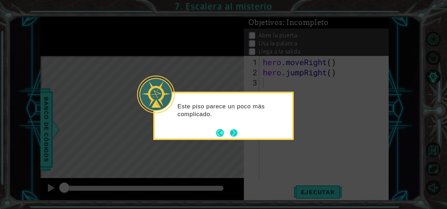
click at [232, 132] on button "Next" at bounding box center [234, 133] width 8 height 8
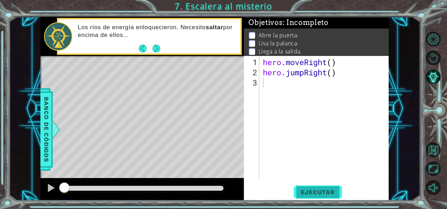
click at [316, 186] on button "Ejecutar" at bounding box center [318, 192] width 48 height 14
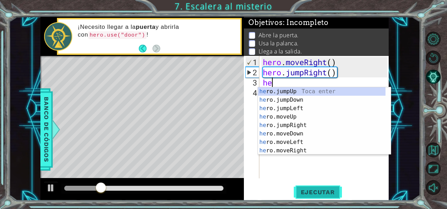
type textarea "hero"
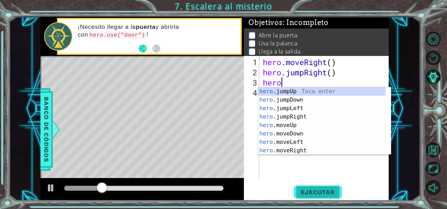
scroll to position [0, 0]
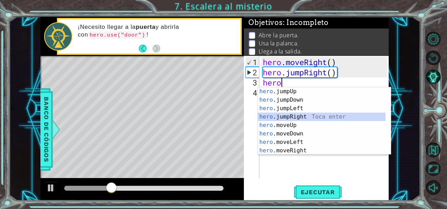
click at [311, 116] on div "hero .jumpUp Toca enter hero .jumpDown Toca enter hero .jumpLeft Toca enter her…" at bounding box center [322, 129] width 128 height 84
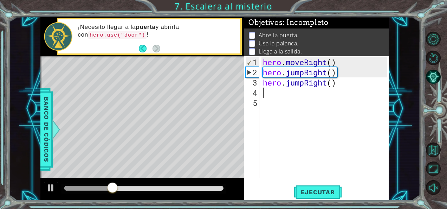
scroll to position [0, 0]
click at [276, 94] on div "hero . moveRight ( ) hero . jumpRight ( ) hero . jumpRight ( )" at bounding box center [326, 128] width 129 height 143
click at [341, 87] on div "hero . moveRight ( ) hero . jumpRight ( ) hero . jumpRight ( )" at bounding box center [326, 128] width 129 height 143
click at [337, 84] on div "hero . moveRight ( ) hero . jumpRight ( ) hero . jumpRight ( )" at bounding box center [326, 128] width 129 height 143
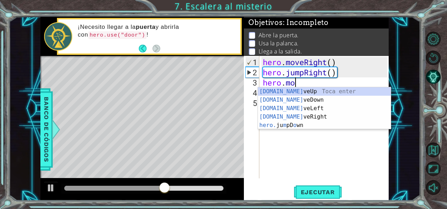
scroll to position [0, 1]
click at [291, 115] on div "hero.mo veUp Toca enter hero.mo veDown Toca enter hero.mo veLeft Toca enter her…" at bounding box center [324, 116] width 133 height 59
type textarea "hero.moveRight(1)"
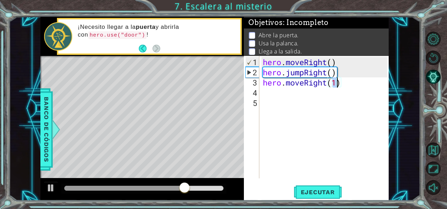
click at [262, 96] on div "hero . moveRight ( ) hero . jumpRight ( ) hero . moveRight ( 1 )" at bounding box center [326, 128] width 129 height 143
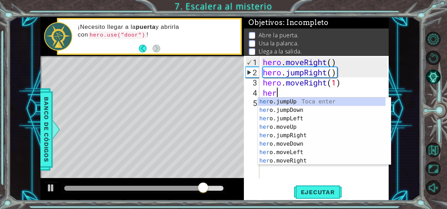
scroll to position [0, 0]
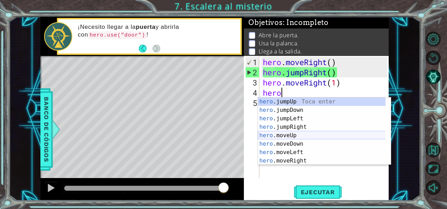
click at [305, 136] on div "hero .jumpUp Toca enter hero .jumpDown Toca enter hero .jumpLeft Toca enter her…" at bounding box center [322, 139] width 128 height 84
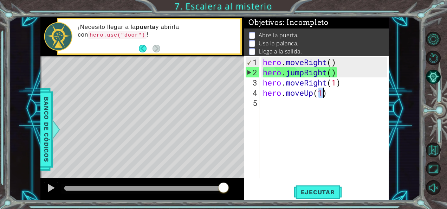
type textarea "hero.moveUp(1)"
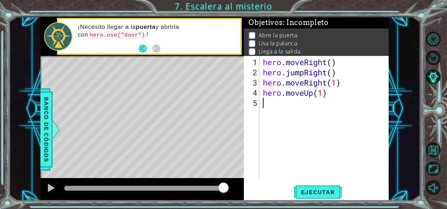
click at [267, 103] on div "hero . moveRight ( ) hero . jumpRight ( ) hero . moveRight ( 1 ) hero . moveUp …" at bounding box center [326, 128] width 129 height 143
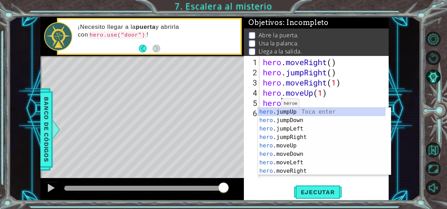
scroll to position [0, 1]
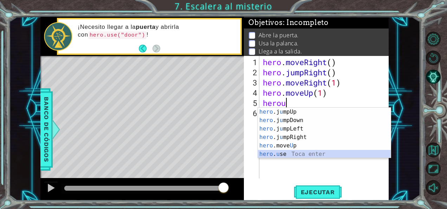
click at [291, 155] on div "hero .j u mpUp Toca enter hero .j u mpDown Toca enter hero .j u mpLeft Toca ent…" at bounding box center [324, 142] width 133 height 68
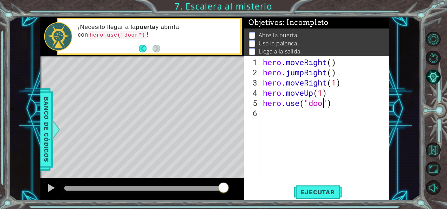
type textarea "hero.use("door")"
click at [269, 115] on div "hero . moveRight ( ) hero . jumpRight ( ) hero . moveRight ( 1 ) hero . moveUp …" at bounding box center [326, 128] width 129 height 143
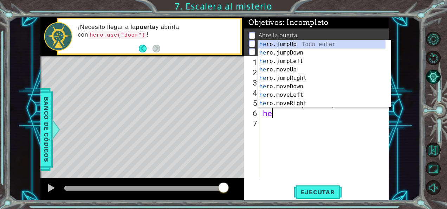
scroll to position [0, 0]
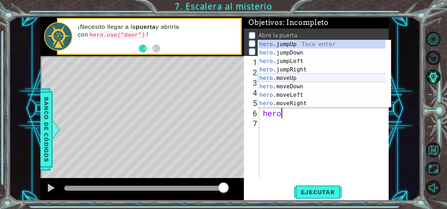
click at [311, 80] on div "hero .jumpUp Toca enter hero .jumpDown Toca enter hero .jumpLeft Toca enter her…" at bounding box center [322, 82] width 128 height 84
type textarea "hero.moveUp(1)"
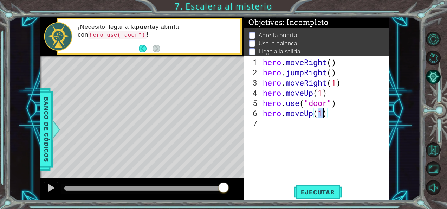
click at [267, 123] on div "hero . moveRight ( ) hero . jumpRight ( ) hero . moveRight ( 1 ) hero . moveUp …" at bounding box center [326, 128] width 129 height 143
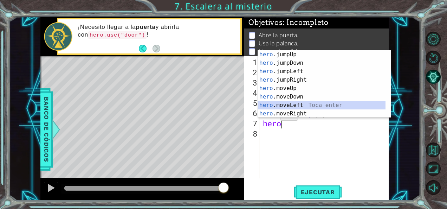
click at [284, 104] on div "hero .jumpUp Toca enter hero .jumpDown Toca enter hero .jumpLeft Toca enter her…" at bounding box center [322, 92] width 128 height 84
type textarea "hero.moveLeft(1)"
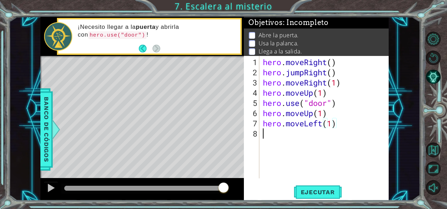
click at [266, 134] on div "hero . moveRight ( ) hero . jumpRight ( ) hero . moveRight ( 1 ) hero . moveUp …" at bounding box center [326, 128] width 129 height 143
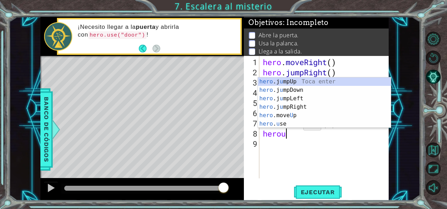
scroll to position [0, 1]
click at [276, 119] on div "hero .j u mpUp Toca enter hero .j u mpDown Toca enter hero .j u mpLeft Toca ent…" at bounding box center [324, 111] width 133 height 68
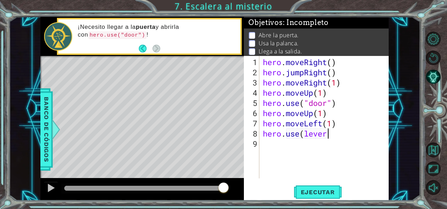
scroll to position [0, 3]
click at [304, 135] on div "hero . moveRight ( ) hero . jumpRight ( ) hero . moveRight ( 1 ) hero . moveUp …" at bounding box center [326, 128] width 129 height 143
click at [333, 135] on div "hero . moveRight ( ) hero . jumpRight ( ) hero . moveRight ( 1 ) hero . moveUp …" at bounding box center [326, 128] width 129 height 143
type textarea "hero.use("lever")"
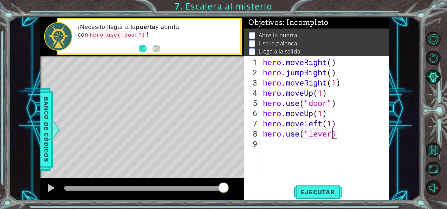
scroll to position [0, 3]
click at [276, 141] on div "hero . moveRight ( ) hero . jumpRight ( ) hero . moveRight ( 1 ) hero . moveUp …" at bounding box center [326, 128] width 129 height 143
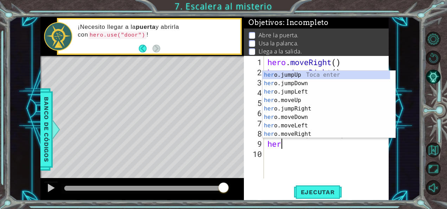
scroll to position [0, 0]
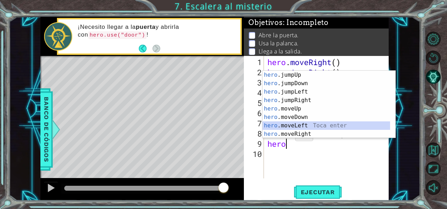
click at [301, 124] on div "hero .jumpUp Toca enter hero .jumpDown Toca enter hero .jumpLeft Toca enter her…" at bounding box center [327, 113] width 128 height 84
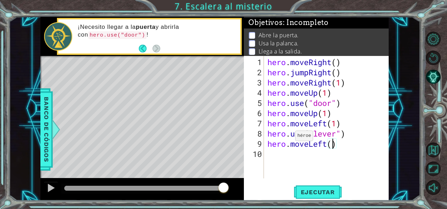
type textarea "hero.moveLeft(2)"
click at [278, 153] on div "hero . moveRight ( ) hero . jumpRight ( ) hero . moveRight ( 1 ) hero . moveUp …" at bounding box center [328, 128] width 125 height 143
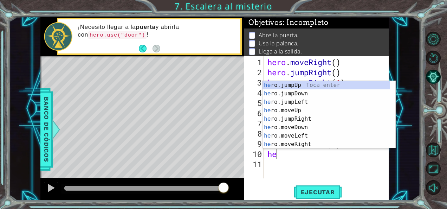
scroll to position [0, 0]
type textarea "hero"
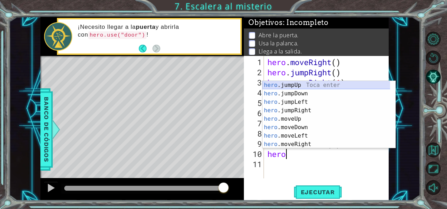
click at [302, 86] on div "hero .jumpUp Toca enter hero .jumpDown Toca enter hero .jumpLeft Toca enter her…" at bounding box center [327, 123] width 128 height 84
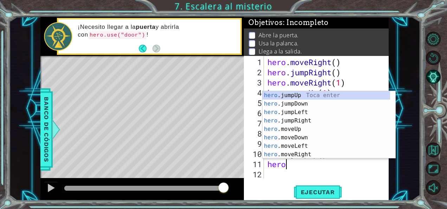
type textarea "herom"
click at [309, 153] on div "hero . m oveUp Toca enter hero . m oveDown Toca enter hero . m oveLeft Toca ent…" at bounding box center [329, 133] width 133 height 84
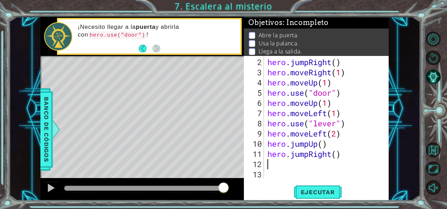
scroll to position [10, 0]
click at [337, 155] on div "hero . jumpRight ( ) hero . moveRight ( 1 ) hero . moveUp ( 1 ) hero . use ( "d…" at bounding box center [326, 128] width 120 height 143
click at [312, 154] on div "hero . jumpRight ( ) hero . moveRight ( 1 ) hero . moveUp ( 1 ) hero . use ( "d…" at bounding box center [326, 128] width 120 height 143
click at [310, 154] on div "hero . jumpRight ( ) hero . moveRight ( 1 ) hero . moveUp ( 1 ) hero . use ( "d…" at bounding box center [326, 128] width 120 height 143
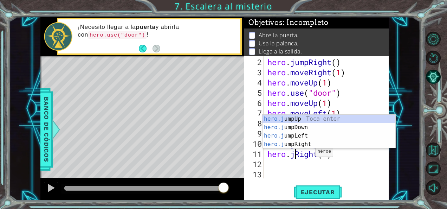
scroll to position [0, 2]
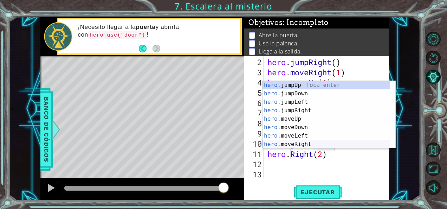
click at [305, 142] on div "hero. jumpUp Toca enter hero. jumpDown Toca enter hero. jumpLeft Toca enter her…" at bounding box center [327, 123] width 128 height 84
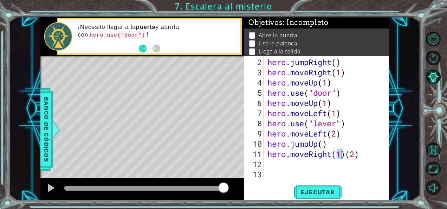
click at [364, 155] on div "hero . jumpRight ( ) hero . moveRight ( 1 ) hero . moveUp ( 1 ) hero . use ( "d…" at bounding box center [326, 128] width 120 height 143
click at [321, 193] on span "Ejecutar" at bounding box center [318, 192] width 48 height 7
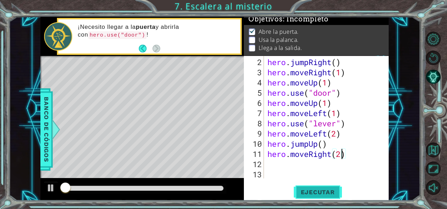
scroll to position [6, 0]
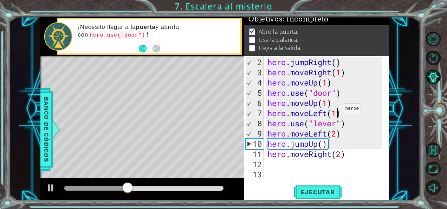
click at [337, 111] on div "hero . jumpRight ( ) hero . moveRight ( 1 ) hero . moveUp ( 1 ) hero . use ( "d…" at bounding box center [326, 128] width 120 height 143
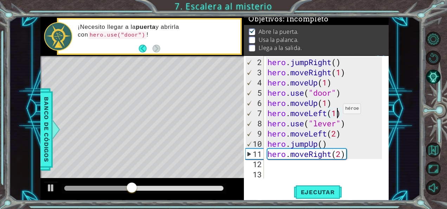
scroll to position [0, 3]
type textarea "hero.moveLeft(2)"
click at [345, 113] on div "hero . jumpRight ( ) hero . moveRight ( 1 ) hero . moveUp ( 1 ) hero . use ( "d…" at bounding box center [326, 128] width 120 height 143
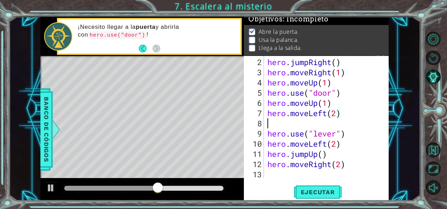
scroll to position [0, 0]
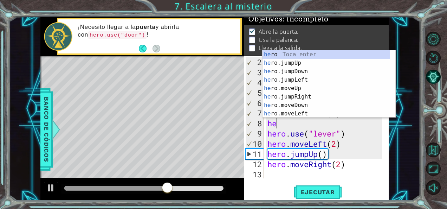
type textarea "her"
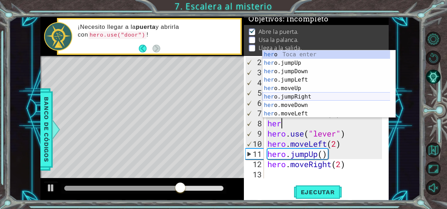
click at [298, 94] on div "her o Toca enter her o.jumpUp Toca enter her o.jumpDown Toca enter her o.jumpLe…" at bounding box center [327, 92] width 128 height 84
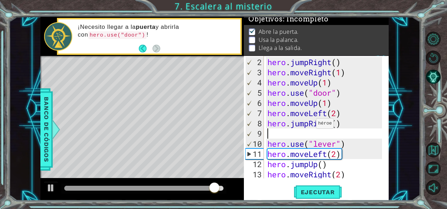
click at [310, 126] on div "hero . jumpRight ( ) hero . moveRight ( 1 ) hero . moveUp ( 1 ) hero . use ( "d…" at bounding box center [326, 128] width 120 height 143
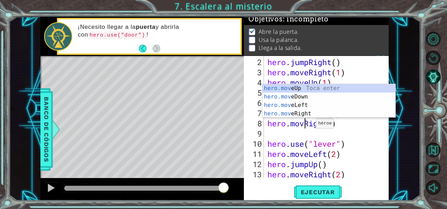
scroll to position [0, 2]
click at [331, 189] on span "Ejecutar" at bounding box center [318, 192] width 48 height 7
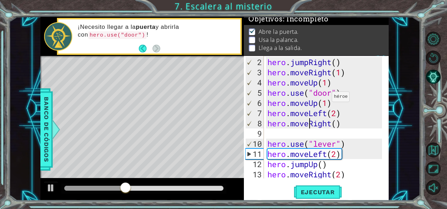
click at [326, 101] on div "hero . jumpRight ( ) hero . moveRight ( 1 ) hero . moveUp ( 1 ) hero . use ( "d…" at bounding box center [326, 128] width 120 height 143
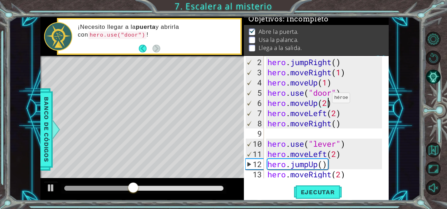
scroll to position [0, 2]
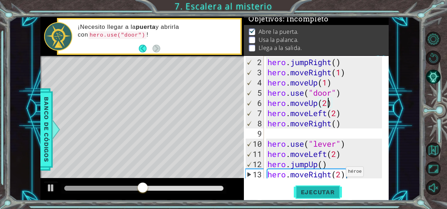
click at [333, 198] on button "Ejecutar" at bounding box center [318, 192] width 48 height 14
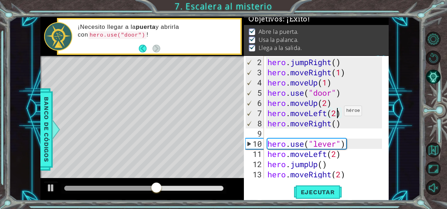
click at [338, 114] on div "hero . jumpRight ( ) hero . moveRight ( 1 ) hero . moveUp ( 1 ) hero . use ( "d…" at bounding box center [326, 128] width 120 height 143
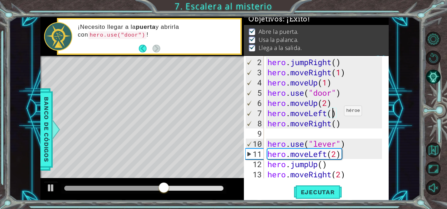
scroll to position [0, 3]
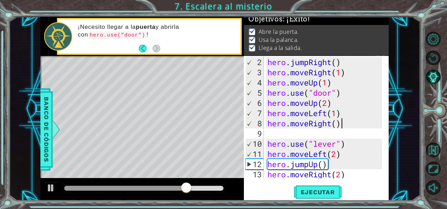
click at [343, 125] on div "hero . jumpRight ( ) hero . moveRight ( 1 ) hero . moveUp ( 1 ) hero . use ( "d…" at bounding box center [326, 128] width 120 height 143
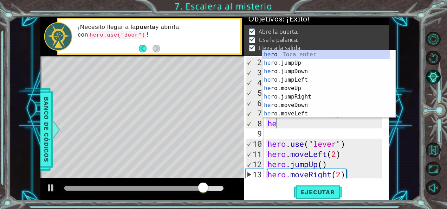
scroll to position [0, 0]
type textarea "h"
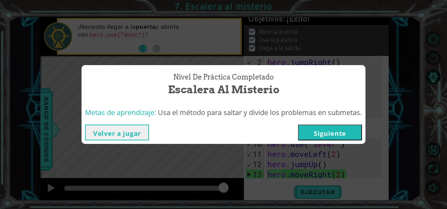
click at [343, 125] on button "Siguiente" at bounding box center [330, 133] width 64 height 16
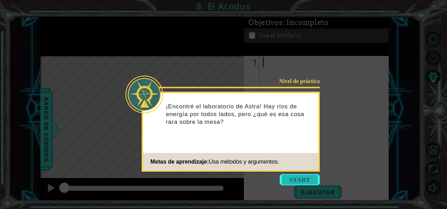
click at [310, 179] on button "Start" at bounding box center [300, 179] width 40 height 11
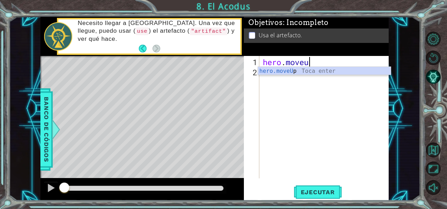
scroll to position [0, 2]
click at [320, 72] on div "hero.moveU p Toca enter" at bounding box center [324, 79] width 133 height 25
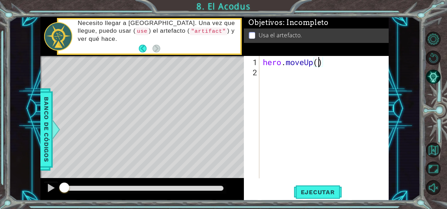
type textarea "hero.moveUp(2)"
click at [276, 74] on div "hero . moveUp ( 2 )" at bounding box center [326, 128] width 129 height 143
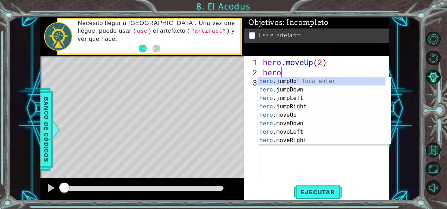
scroll to position [0, 0]
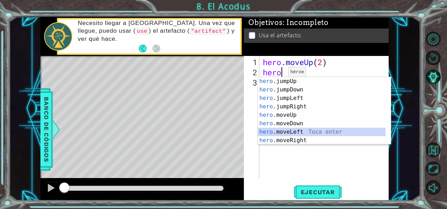
click at [302, 134] on div "hero .jumpUp Toca enter hero .jumpDown Toca enter hero .jumpLeft Toca enter her…" at bounding box center [322, 119] width 128 height 84
type textarea "hero.moveLeft(1)"
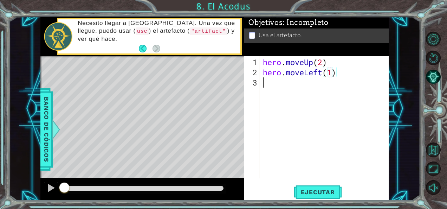
click at [275, 85] on div "hero . moveUp ( 2 ) hero . moveLeft ( 1 )" at bounding box center [326, 128] width 129 height 143
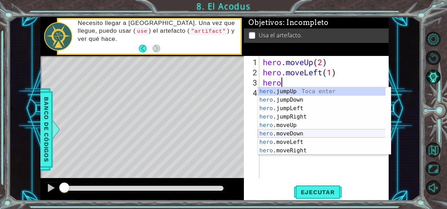
click at [303, 134] on div "hero .jumpUp Toca enter hero .jumpDown Toca enter hero .jumpLeft Toca enter her…" at bounding box center [322, 129] width 128 height 84
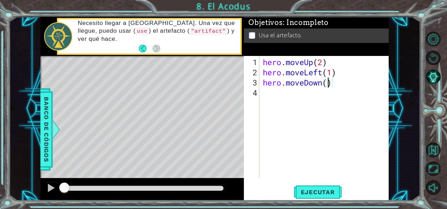
type textarea "hero.moveDown(2)"
click at [271, 94] on div "hero . moveUp ( 2 ) hero . moveLeft ( 1 ) hero . moveDown ( 2 )" at bounding box center [326, 128] width 129 height 143
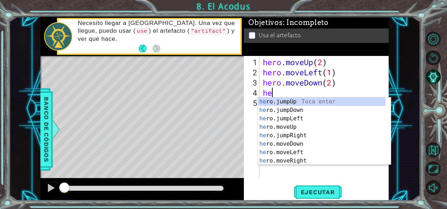
scroll to position [0, 0]
type textarea "hero"
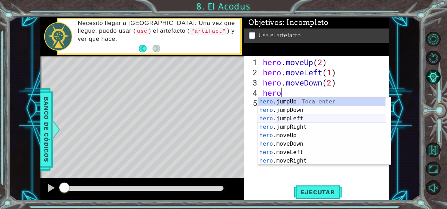
click at [305, 120] on div "hero .jumpUp Toca enter hero .jumpDown Toca enter hero .jumpLeft Toca enter her…" at bounding box center [322, 139] width 128 height 84
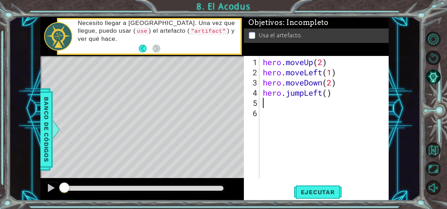
scroll to position [0, 0]
click at [314, 198] on button "Ejecutar" at bounding box center [318, 192] width 48 height 14
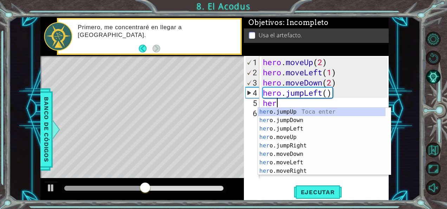
scroll to position [0, 0]
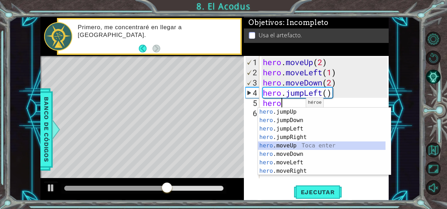
click at [305, 148] on div "hero .jumpUp Toca enter hero .jumpDown Toca enter hero .jumpLeft Toca enter her…" at bounding box center [322, 150] width 128 height 84
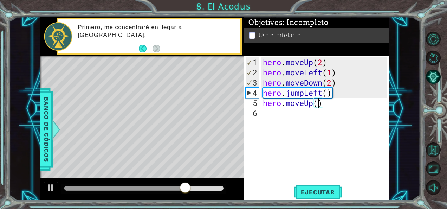
type textarea "hero.moveUp(2)"
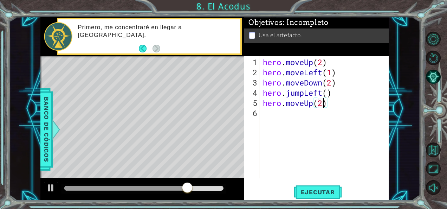
scroll to position [0, 2]
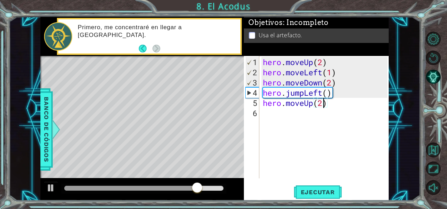
click at [277, 115] on div "hero . moveUp ( 2 ) hero . moveLeft ( 1 ) hero . moveDown ( 2 ) hero . jumpLeft…" at bounding box center [326, 128] width 129 height 143
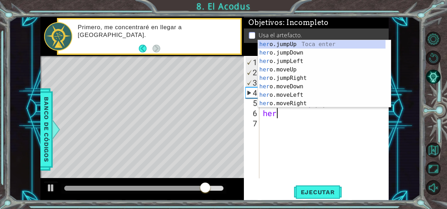
scroll to position [0, 0]
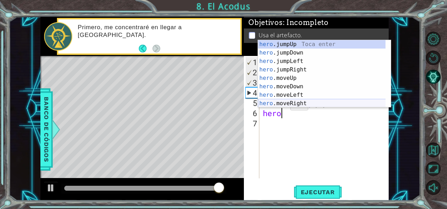
click at [300, 101] on div "hero .jumpUp Toca enter hero .jumpDown Toca enter hero .jumpLeft Toca enter her…" at bounding box center [322, 82] width 128 height 84
type textarea "hero.moveRight(1)"
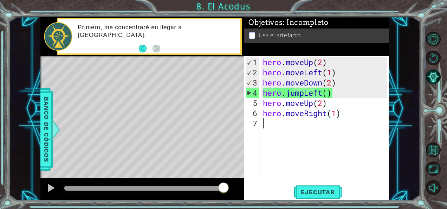
click at [268, 128] on div "hero . moveUp ( 2 ) hero . moveLeft ( 1 ) hero . moveDown ( 2 ) hero . jumpLeft…" at bounding box center [326, 128] width 129 height 143
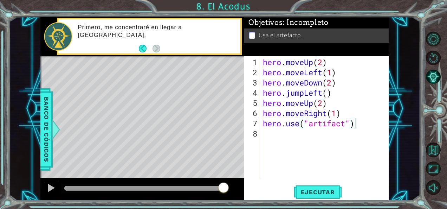
scroll to position [0, 4]
type textarea "hero.use("artifact")"
click at [323, 188] on button "Ejecutar" at bounding box center [318, 192] width 48 height 14
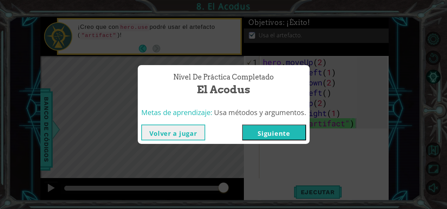
click at [277, 122] on div "Volver a jugar Siguiente" at bounding box center [224, 132] width 172 height 23
click at [281, 133] on button "Siguiente" at bounding box center [274, 133] width 64 height 16
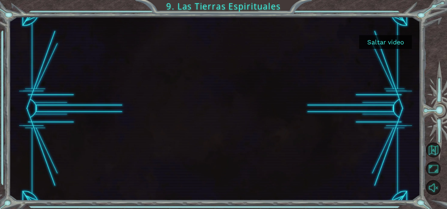
click at [374, 47] on button "Saltar video" at bounding box center [385, 42] width 53 height 14
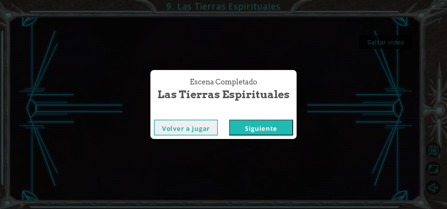
click at [267, 126] on button "Siguiente" at bounding box center [261, 128] width 64 height 16
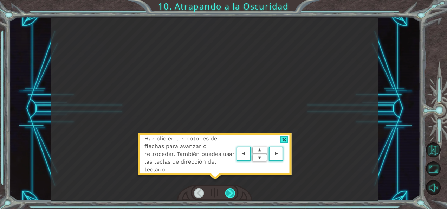
click at [234, 191] on div at bounding box center [230, 193] width 10 height 10
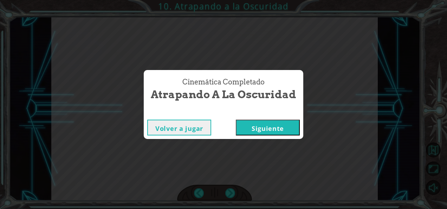
click at [263, 122] on button "Siguiente" at bounding box center [268, 128] width 64 height 16
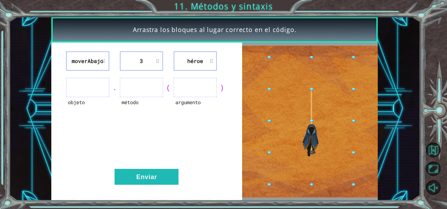
click at [89, 61] on li "moverAbajo" at bounding box center [87, 60] width 43 height 19
click at [93, 83] on ul at bounding box center [87, 87] width 43 height 19
click at [106, 58] on li "moverAbajo" at bounding box center [87, 60] width 43 height 19
click at [103, 62] on li "moverAbajo" at bounding box center [87, 60] width 43 height 19
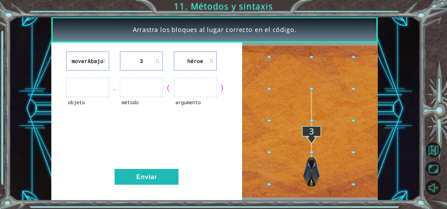
click at [129, 86] on ul at bounding box center [141, 87] width 43 height 19
click at [136, 86] on ul at bounding box center [141, 87] width 43 height 19
drag, startPoint x: 147, startPoint y: 71, endPoint x: 138, endPoint y: 59, distance: 14.8
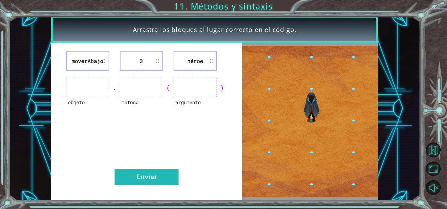
click at [138, 59] on div "moverAbajo 3 héroe objeto . método ( argumento ) Enviar" at bounding box center [146, 122] width 191 height 158
drag, startPoint x: 138, startPoint y: 59, endPoint x: 145, endPoint y: 63, distance: 7.6
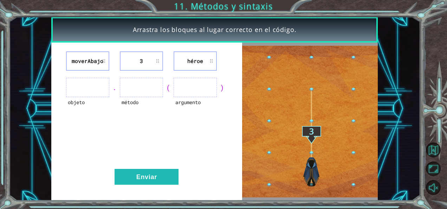
click at [145, 63] on li "3" at bounding box center [141, 60] width 43 height 19
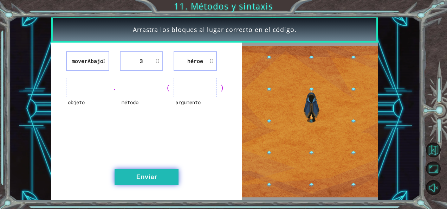
click at [171, 178] on button "Enviar" at bounding box center [147, 177] width 64 height 16
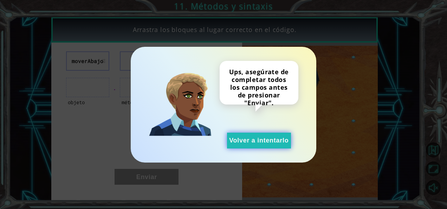
click at [272, 141] on button "Volver a intentarlo" at bounding box center [259, 141] width 64 height 16
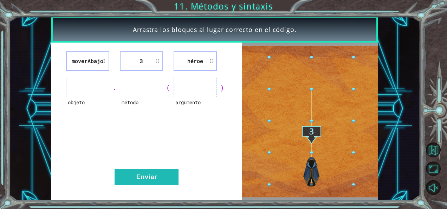
click at [159, 91] on ul at bounding box center [141, 87] width 43 height 19
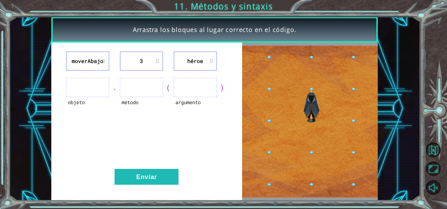
click at [97, 94] on ul at bounding box center [87, 87] width 43 height 19
click at [88, 89] on ul at bounding box center [87, 87] width 43 height 19
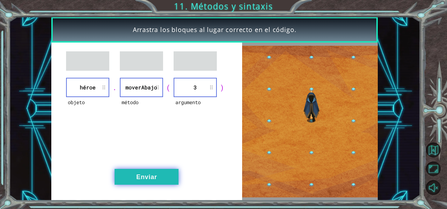
click at [169, 171] on button "Enviar" at bounding box center [147, 177] width 64 height 16
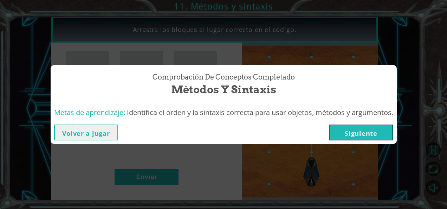
click at [376, 133] on button "Siguiente" at bounding box center [362, 133] width 64 height 16
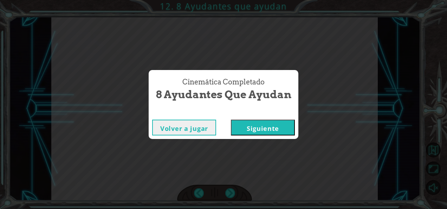
click at [260, 136] on div "Volver a jugar Siguiente" at bounding box center [224, 127] width 150 height 23
click at [261, 131] on button "Siguiente" at bounding box center [263, 128] width 64 height 16
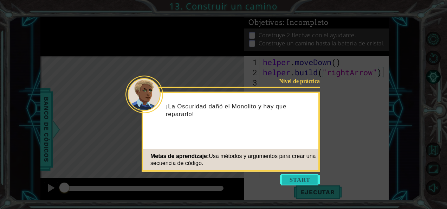
click at [303, 181] on button "Start" at bounding box center [300, 179] width 40 height 11
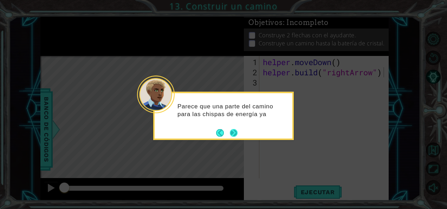
click at [236, 130] on button "Next" at bounding box center [234, 133] width 8 height 8
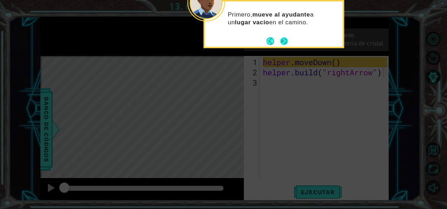
click at [282, 43] on button "Next" at bounding box center [284, 41] width 8 height 8
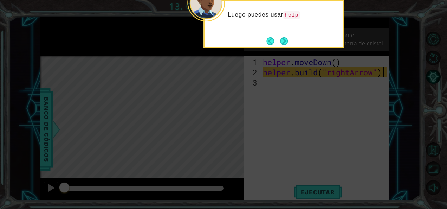
click at [282, 43] on button "Next" at bounding box center [284, 41] width 8 height 8
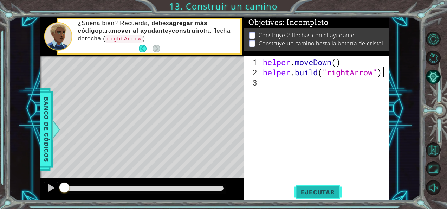
click at [319, 191] on span "Ejecutar" at bounding box center [318, 192] width 48 height 7
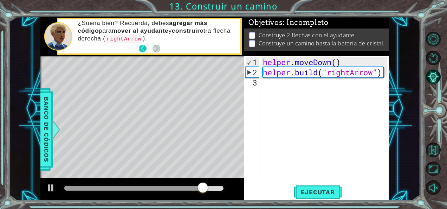
click at [142, 46] on button "Back" at bounding box center [146, 49] width 14 height 8
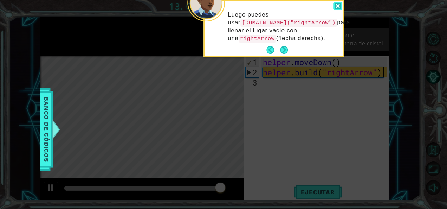
click at [340, 8] on div at bounding box center [338, 6] width 8 height 8
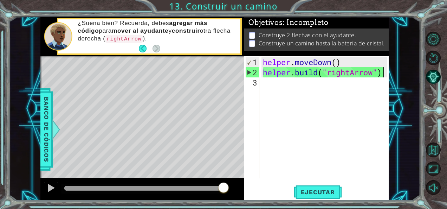
click at [41, 183] on div at bounding box center [142, 189] width 204 height 23
click at [52, 188] on div at bounding box center [50, 187] width 9 height 9
click at [52, 188] on button at bounding box center [51, 189] width 14 height 14
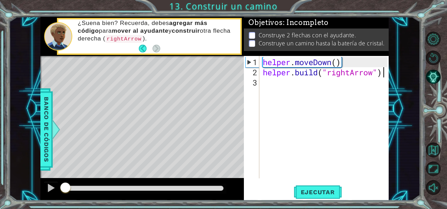
click at [357, 61] on div "helper . moveDown ( ) helper . build ( "rightArrow" )" at bounding box center [326, 128] width 129 height 143
type textarea "helper.moveDown()"
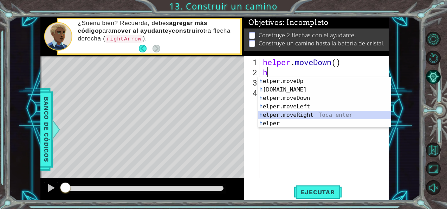
click at [307, 115] on div "h elper.moveUp Toca enter h elper.build Toca enter h elper.moveDown Toca enter …" at bounding box center [324, 111] width 133 height 68
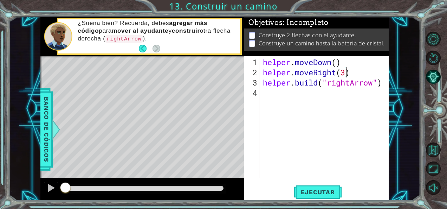
scroll to position [0, 4]
type textarea "helper.moveRight(3)"
click at [318, 196] on button "Ejecutar" at bounding box center [318, 192] width 48 height 14
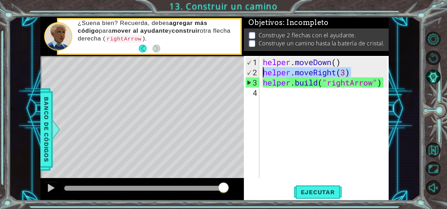
drag, startPoint x: 357, startPoint y: 73, endPoint x: 265, endPoint y: 72, distance: 92.9
click at [265, 72] on div "helper . moveDown ( ) helper . moveRight ( 3 ) helper . build ( "rightArrow" )" at bounding box center [326, 128] width 129 height 143
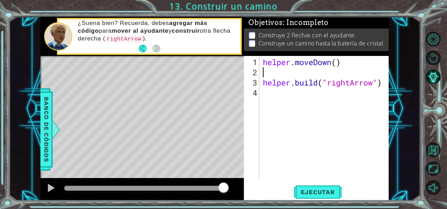
scroll to position [0, 0]
type textarea "helper.moveDown()"
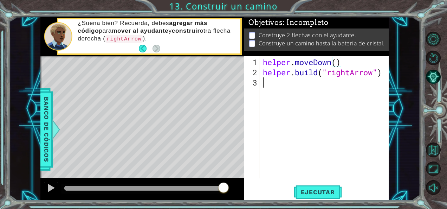
click at [276, 77] on div "helper . moveDown ( ) helper . build ( "rightArrow" )" at bounding box center [326, 128] width 129 height 143
paste textarea "helper.moveRight(3)"
type textarea "helper.moveRight(3)"
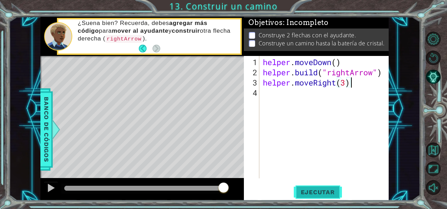
click at [323, 196] on button "Ejecutar" at bounding box center [318, 192] width 48 height 14
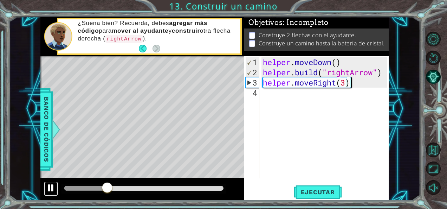
click at [51, 185] on div at bounding box center [50, 187] width 9 height 9
click at [285, 101] on div "helper . moveDown ( ) helper . build ( "rightArrow" ) helper . moveRight ( 3 )" at bounding box center [326, 128] width 129 height 143
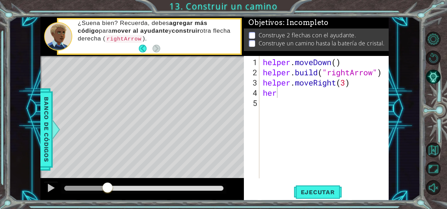
drag, startPoint x: 261, startPoint y: 71, endPoint x: 306, endPoint y: 73, distance: 44.7
click at [306, 73] on div "her 1 2 3 4 5 helper . moveDown ( ) helper . build ( "rightArrow" ) helper . mo…" at bounding box center [316, 117] width 144 height 122
click at [261, 73] on div "her 1 2 3 4 5 helper . moveDown ( ) helper . build ( "rightArrow" ) helper . mo…" at bounding box center [316, 117] width 144 height 122
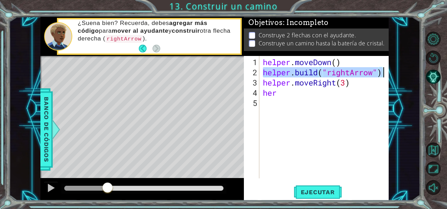
drag, startPoint x: 263, startPoint y: 73, endPoint x: 384, endPoint y: 72, distance: 121.0
click at [384, 72] on div "helper . moveDown ( ) helper . build ( "rightArrow" ) helper . moveRight ( 3 ) …" at bounding box center [326, 128] width 129 height 143
click at [279, 91] on div "helper . moveDown ( ) helper . build ( "rightArrow" ) helper . moveRight ( 3 ) …" at bounding box center [326, 128] width 129 height 143
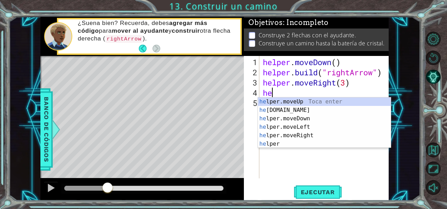
type textarea "h"
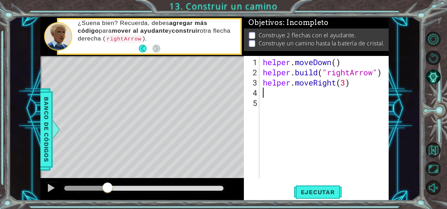
paste textarea "helper.build("rightArrow")"
type textarea "helper.build("rightArrow")"
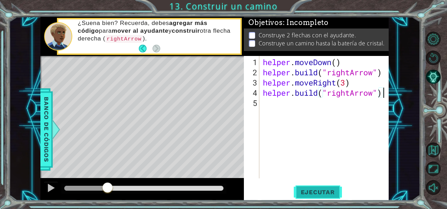
click at [326, 191] on span "Ejecutar" at bounding box center [318, 192] width 48 height 7
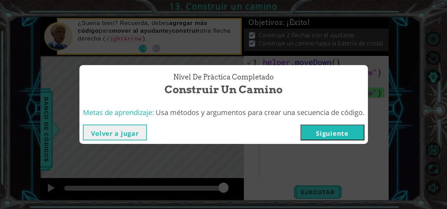
click at [321, 141] on div "Volver a jugar Siguiente" at bounding box center [223, 132] width 289 height 23
click at [321, 136] on button "Siguiente" at bounding box center [333, 133] width 64 height 16
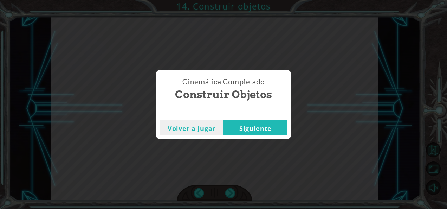
click at [257, 125] on button "Siguiente" at bounding box center [256, 128] width 64 height 16
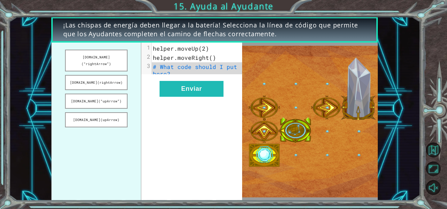
click at [200, 58] on span "helper.moveRight()" at bounding box center [184, 57] width 63 height 7
drag, startPoint x: 221, startPoint y: 57, endPoint x: 164, endPoint y: 55, distance: 56.7
click at [164, 55] on pre "helper.moveRight()" at bounding box center [200, 57] width 96 height 9
click at [267, 147] on img at bounding box center [310, 122] width 136 height 152
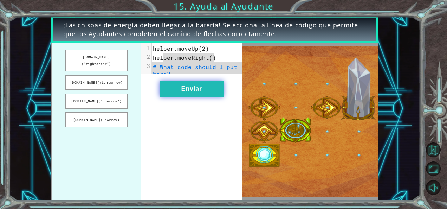
click at [208, 96] on button "Enviar" at bounding box center [192, 89] width 64 height 16
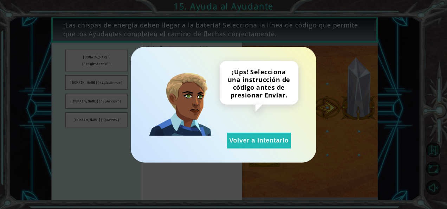
click at [276, 157] on div "¡Ups! Selecciona una instrucción de código antes de presionar Enviar. Volver a …" at bounding box center [224, 105] width 186 height 116
click at [272, 146] on button "Volver a intentarlo" at bounding box center [259, 141] width 64 height 16
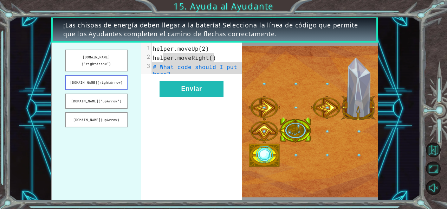
click at [102, 79] on button "helper.build(rightArrow)" at bounding box center [96, 82] width 63 height 15
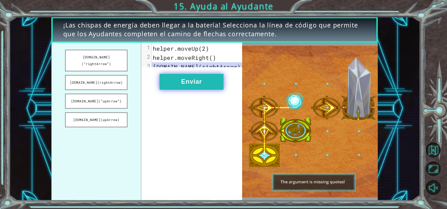
click at [192, 90] on button "Enviar" at bounding box center [192, 82] width 64 height 16
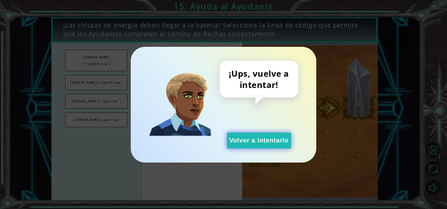
click at [243, 147] on button "Volver a intentarlo" at bounding box center [259, 141] width 64 height 16
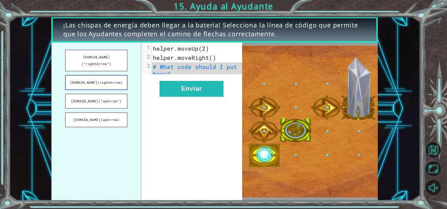
click at [117, 76] on button "helper.build(rightArrow)" at bounding box center [96, 82] width 63 height 15
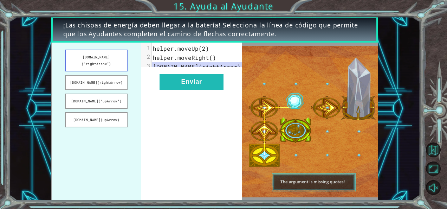
click at [102, 60] on button "helper.build(“rightArrow”)" at bounding box center [96, 61] width 63 height 22
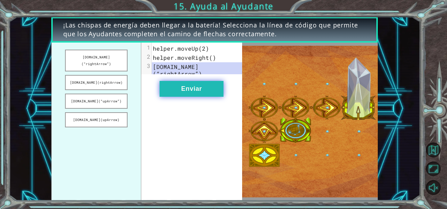
click at [205, 84] on button "Enviar" at bounding box center [192, 89] width 64 height 16
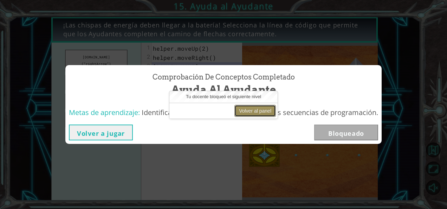
click at [266, 106] on button "Volver al panel" at bounding box center [256, 111] width 42 height 12
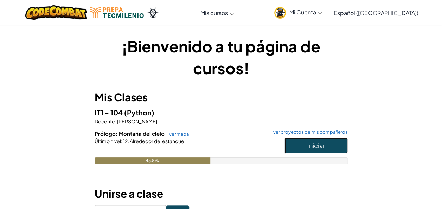
click at [332, 141] on button "Iniciar" at bounding box center [316, 146] width 63 height 16
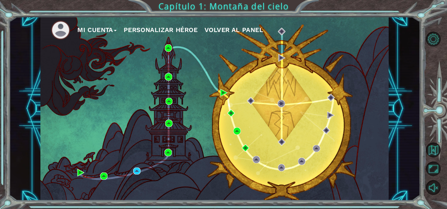
click at [390, 66] on div "Mi Cuenta Personalizar héroe Volver al panel" at bounding box center [215, 109] width 412 height 184
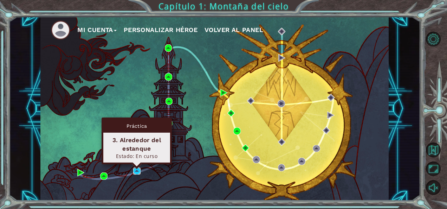
click at [139, 168] on img at bounding box center [136, 170] width 7 height 7
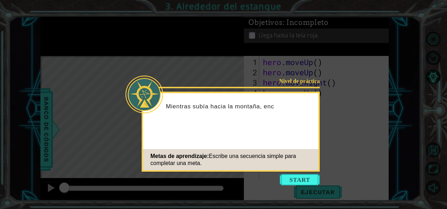
click at [298, 186] on icon at bounding box center [223, 104] width 447 height 209
click at [307, 178] on button "Start" at bounding box center [300, 179] width 40 height 11
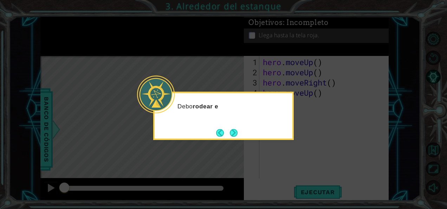
click at [258, 122] on div "Debo rodear e" at bounding box center [224, 110] width 138 height 28
click at [256, 149] on icon at bounding box center [223, 104] width 447 height 209
click at [230, 132] on button "Next" at bounding box center [234, 132] width 8 height 8
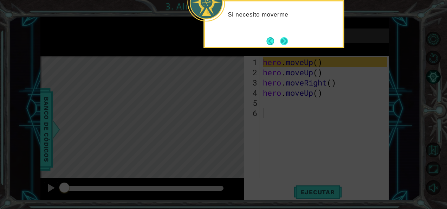
click at [280, 42] on button "Next" at bounding box center [284, 41] width 9 height 9
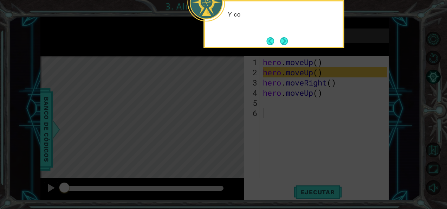
click at [280, 42] on button "Next" at bounding box center [284, 41] width 8 height 8
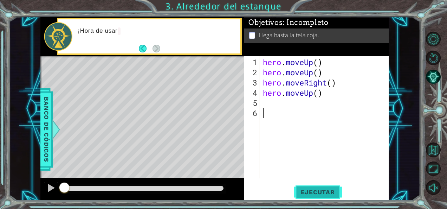
click at [319, 194] on span "Ejecutar" at bounding box center [318, 192] width 48 height 7
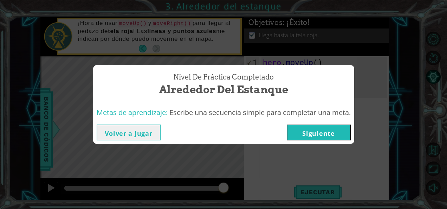
click at [327, 137] on button "Siguiente" at bounding box center [319, 133] width 64 height 16
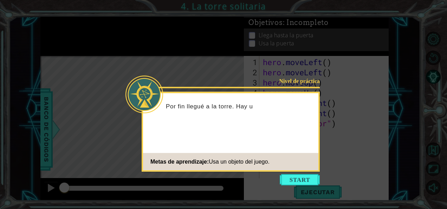
click at [336, 108] on icon at bounding box center [223, 104] width 447 height 209
click at [106, 101] on icon at bounding box center [223, 104] width 447 height 209
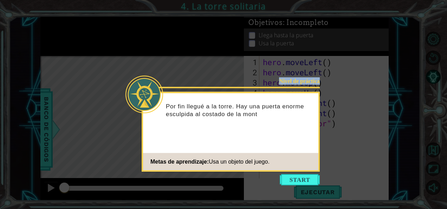
click at [106, 101] on icon at bounding box center [223, 104] width 447 height 209
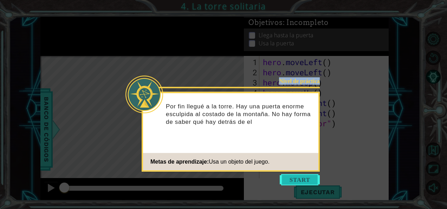
click at [295, 179] on button "Start" at bounding box center [300, 179] width 40 height 11
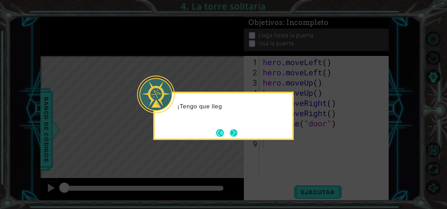
click at [237, 134] on button "Next" at bounding box center [234, 133] width 8 height 8
click at [238, 134] on button "Next" at bounding box center [234, 133] width 8 height 8
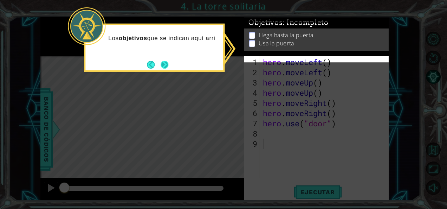
click at [163, 68] on button "Next" at bounding box center [165, 65] width 8 height 8
click at [163, 68] on icon at bounding box center [223, 104] width 447 height 209
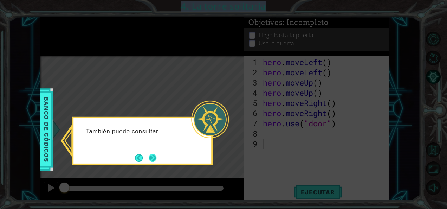
click at [151, 154] on button "Next" at bounding box center [153, 158] width 8 height 8
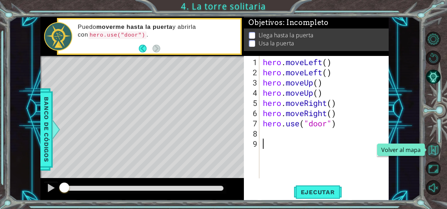
click at [432, 146] on button "Volver al mapa" at bounding box center [433, 149] width 15 height 15
